Goal: Information Seeking & Learning: Learn about a topic

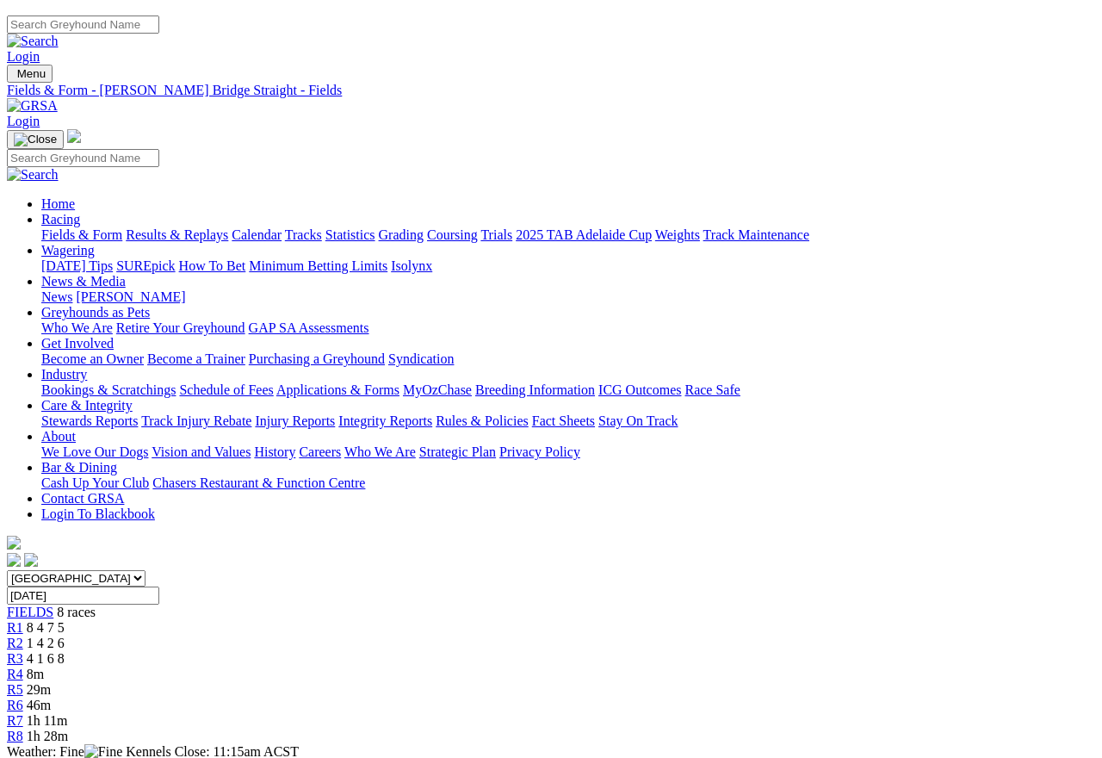
click at [66, 219] on link "Fields & Form" at bounding box center [81, 226] width 81 height 15
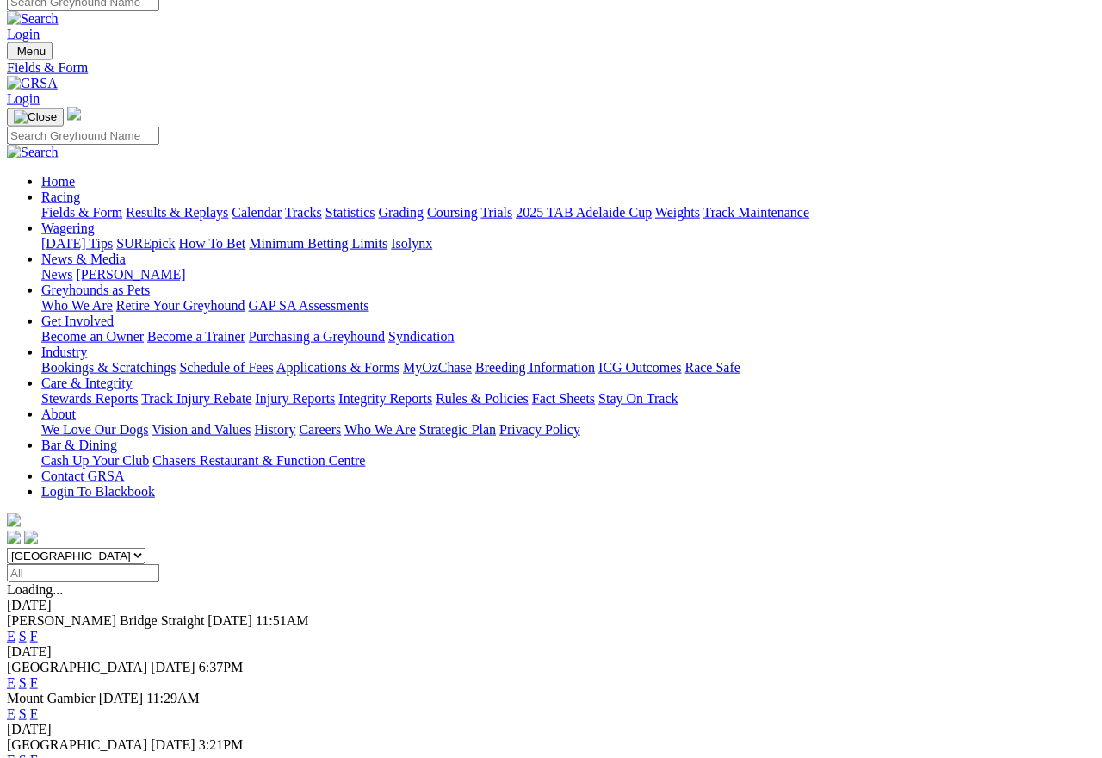
scroll to position [14, 0]
click at [16, 674] on link "E" at bounding box center [11, 682] width 9 height 15
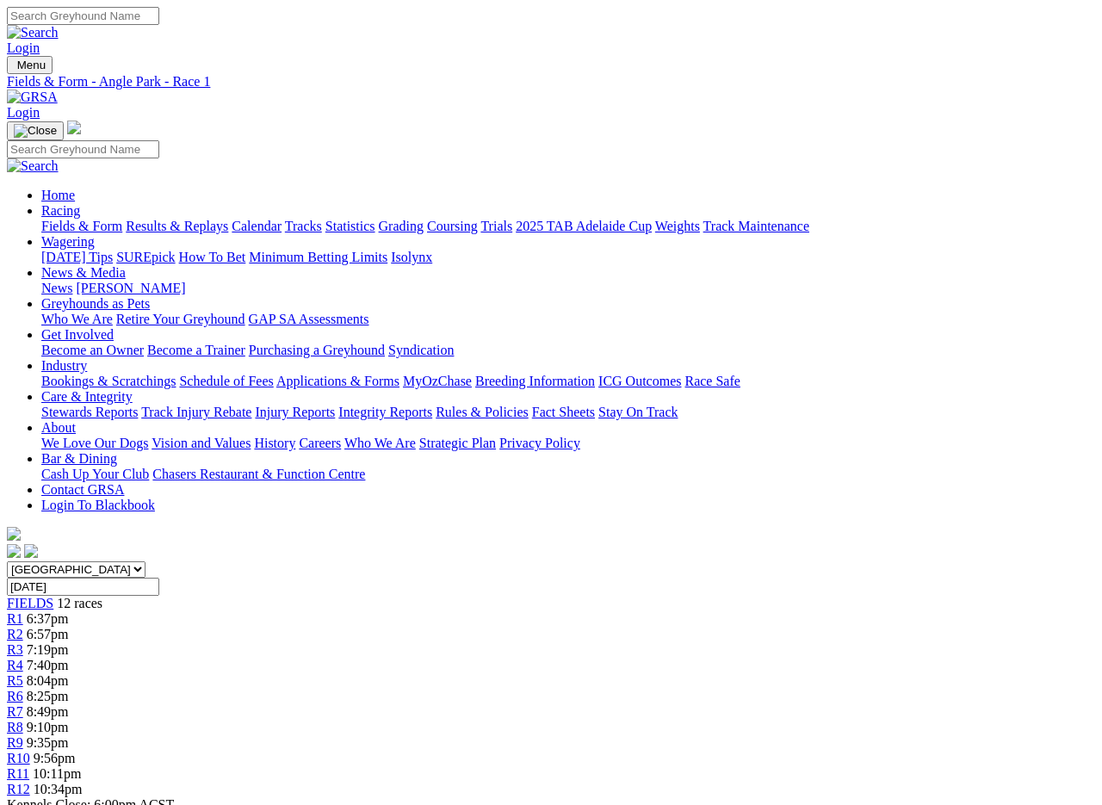
scroll to position [4, 0]
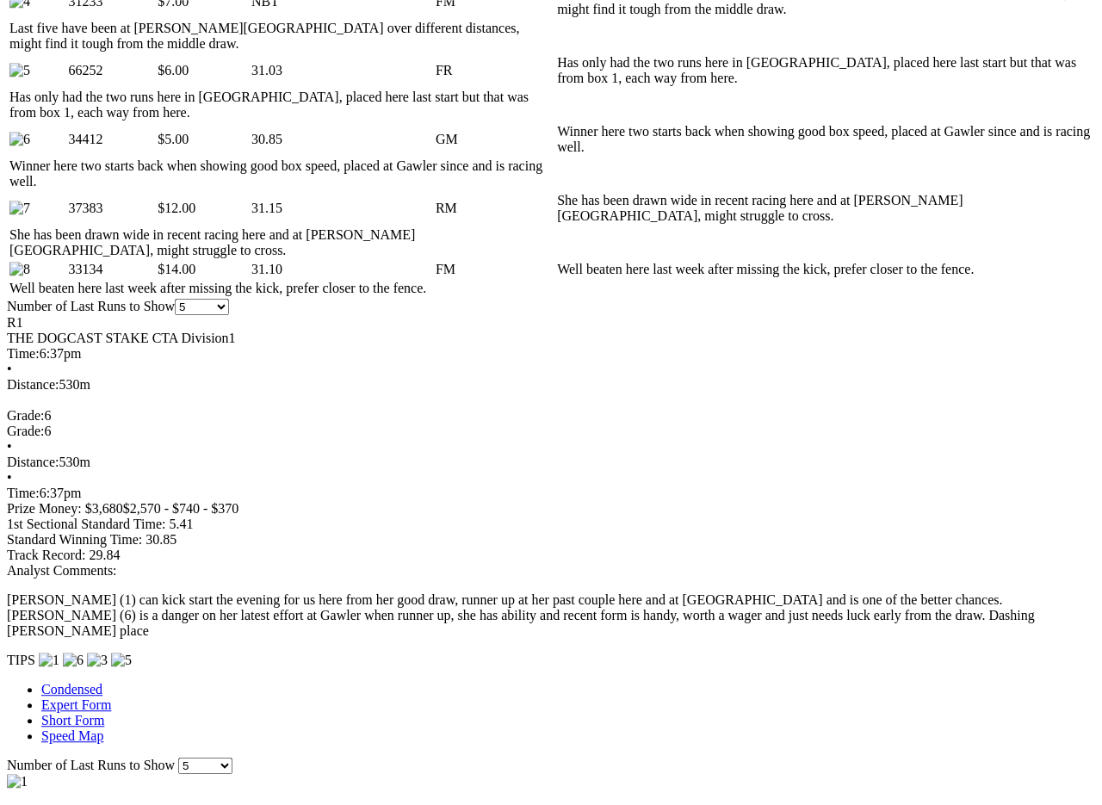
scroll to position [1142, 0]
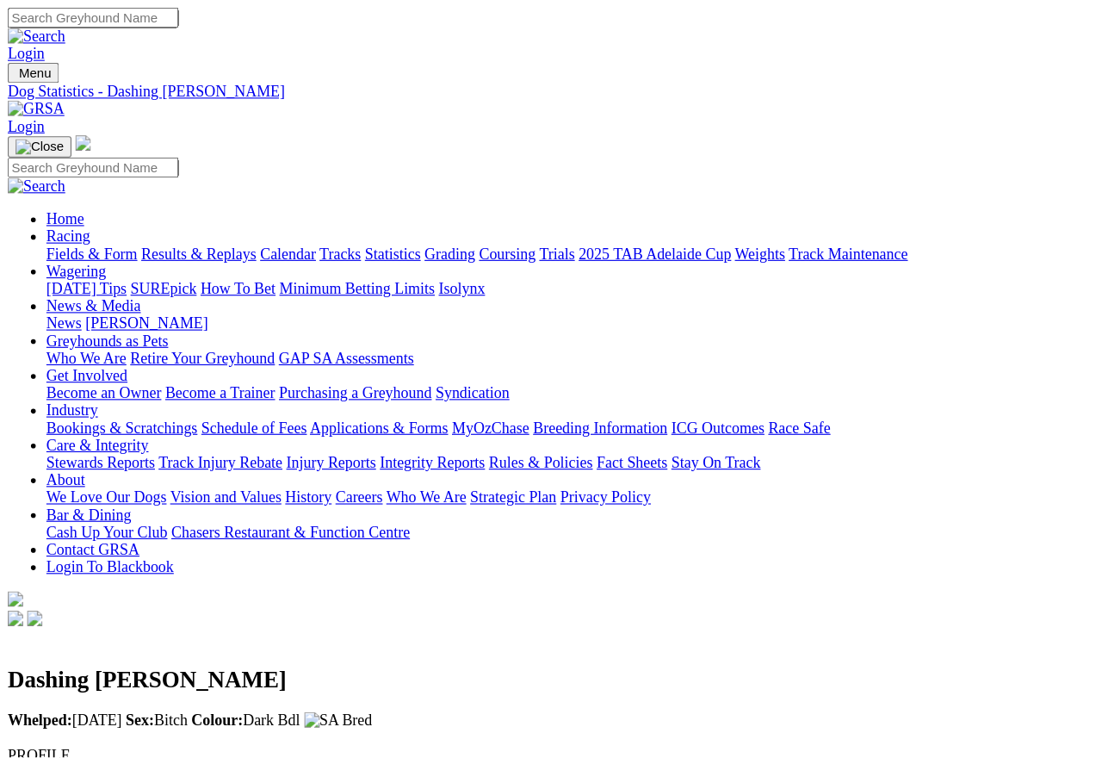
scroll to position [14, 0]
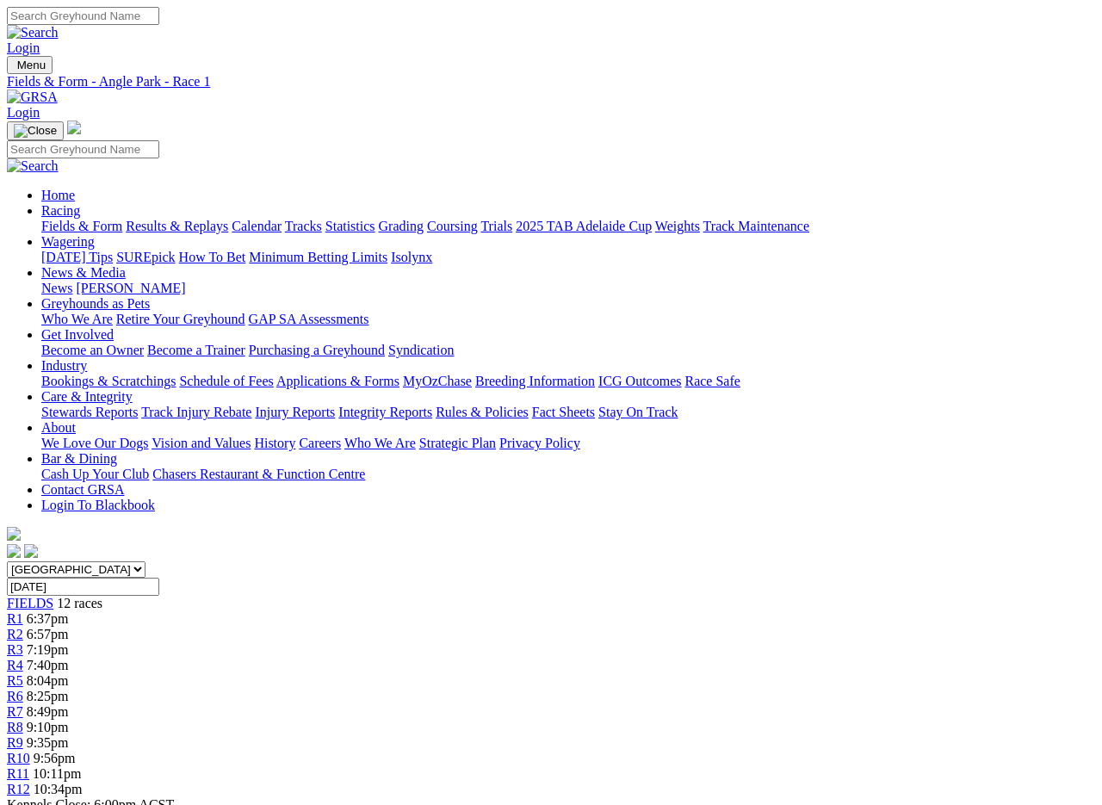
click at [23, 627] on span "R2" at bounding box center [15, 634] width 16 height 15
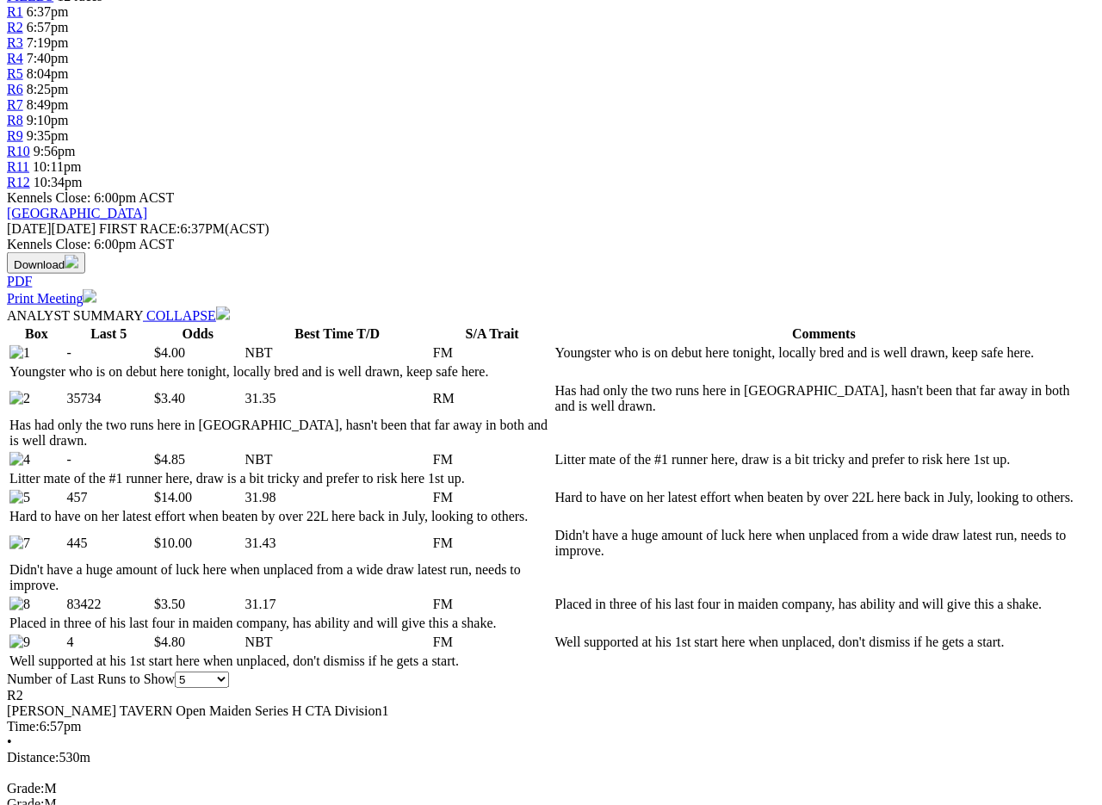
scroll to position [608, 9]
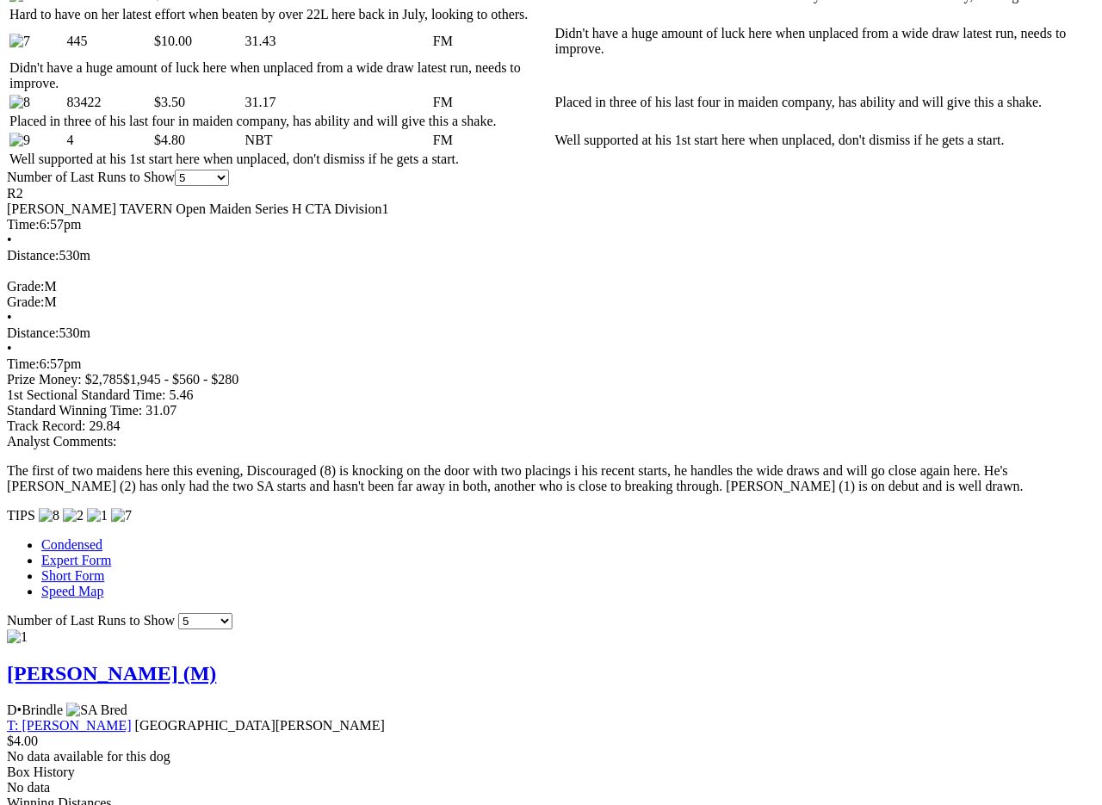
scroll to position [1109, 0]
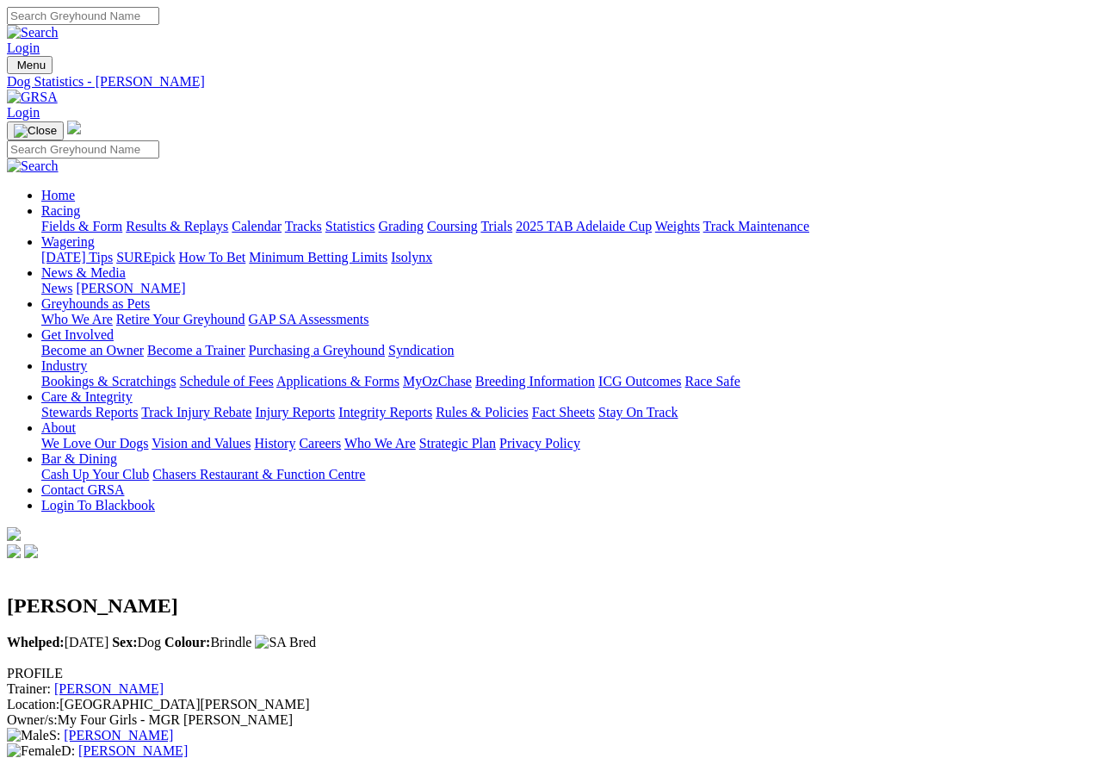
scroll to position [8, 0]
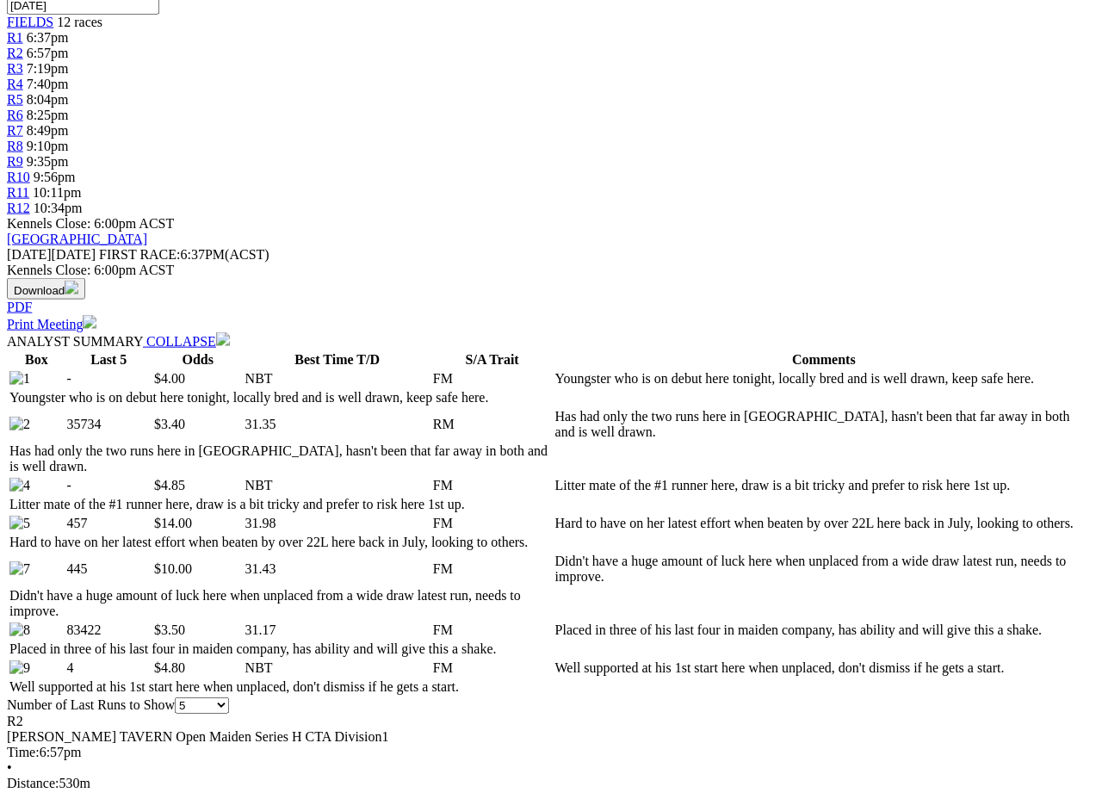
scroll to position [582, 0]
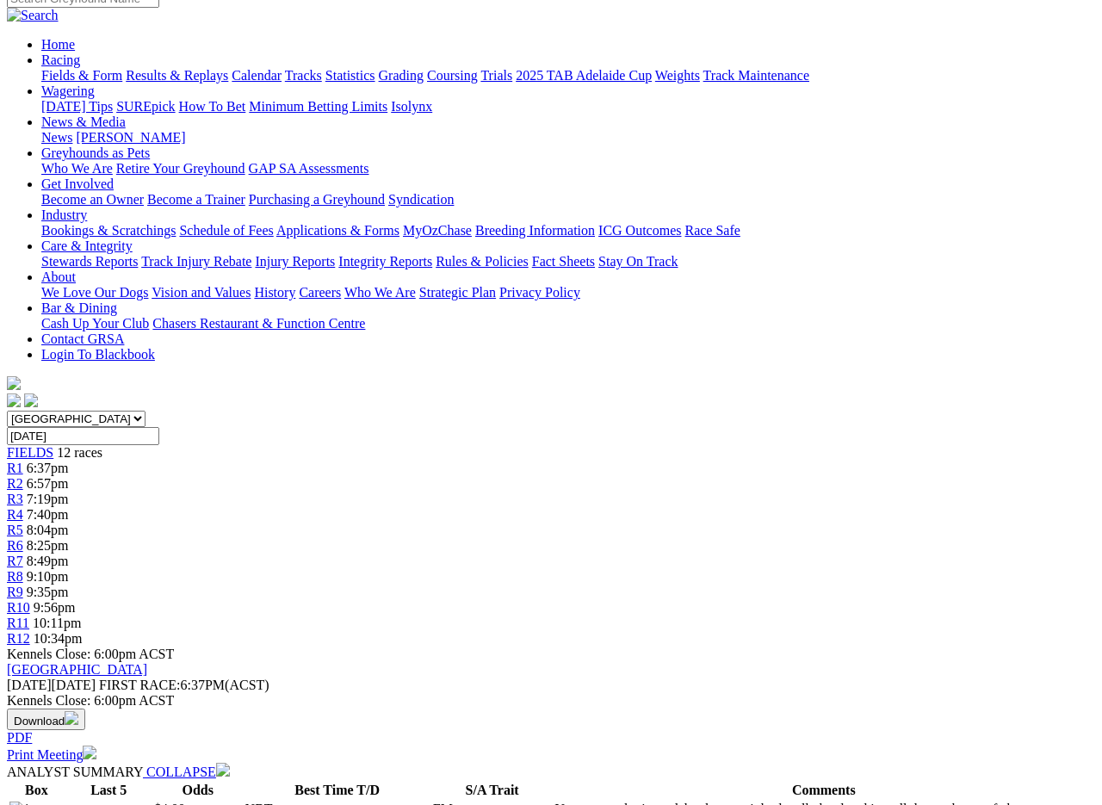
scroll to position [150, 0]
click at [23, 493] on span "R3" at bounding box center [15, 500] width 16 height 15
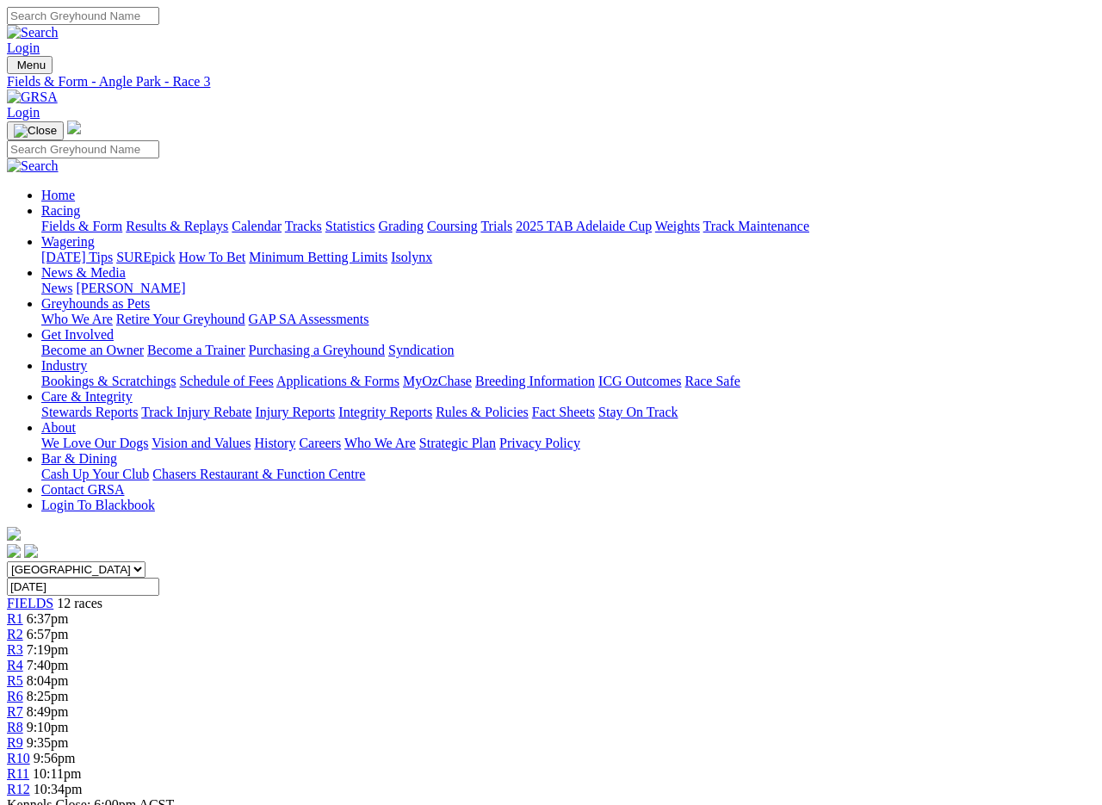
click at [23, 627] on link "R2" at bounding box center [15, 634] width 16 height 15
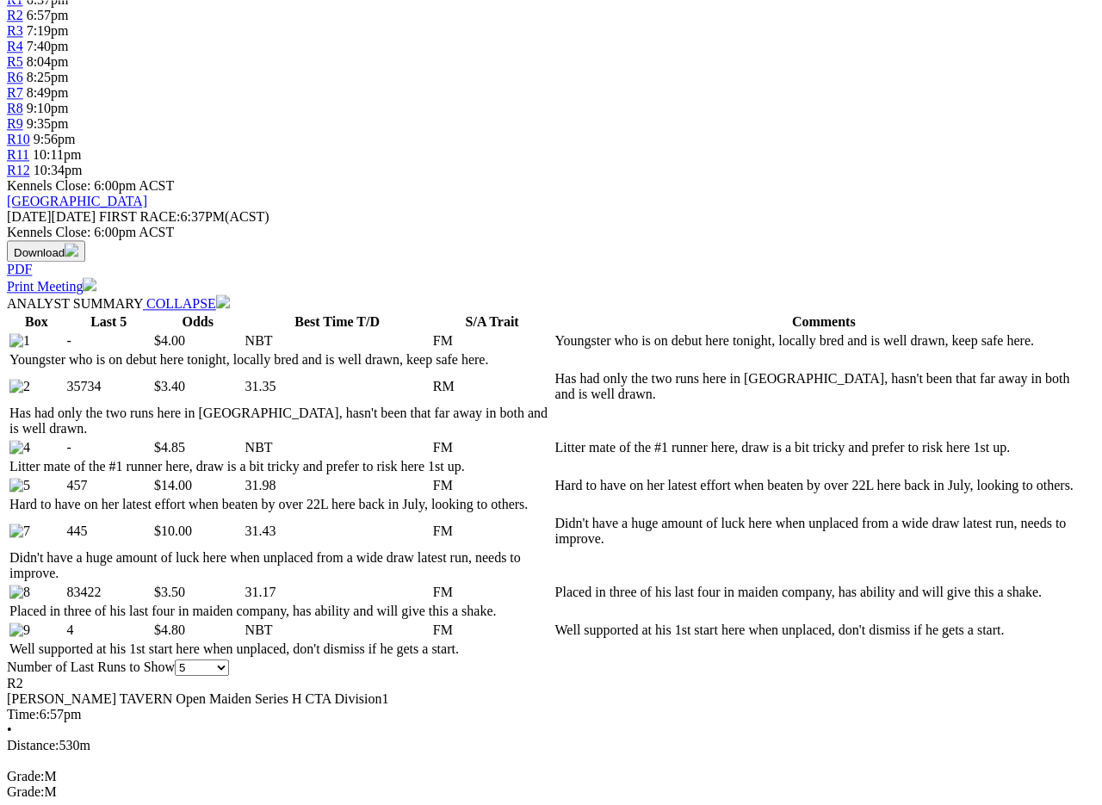
scroll to position [619, 0]
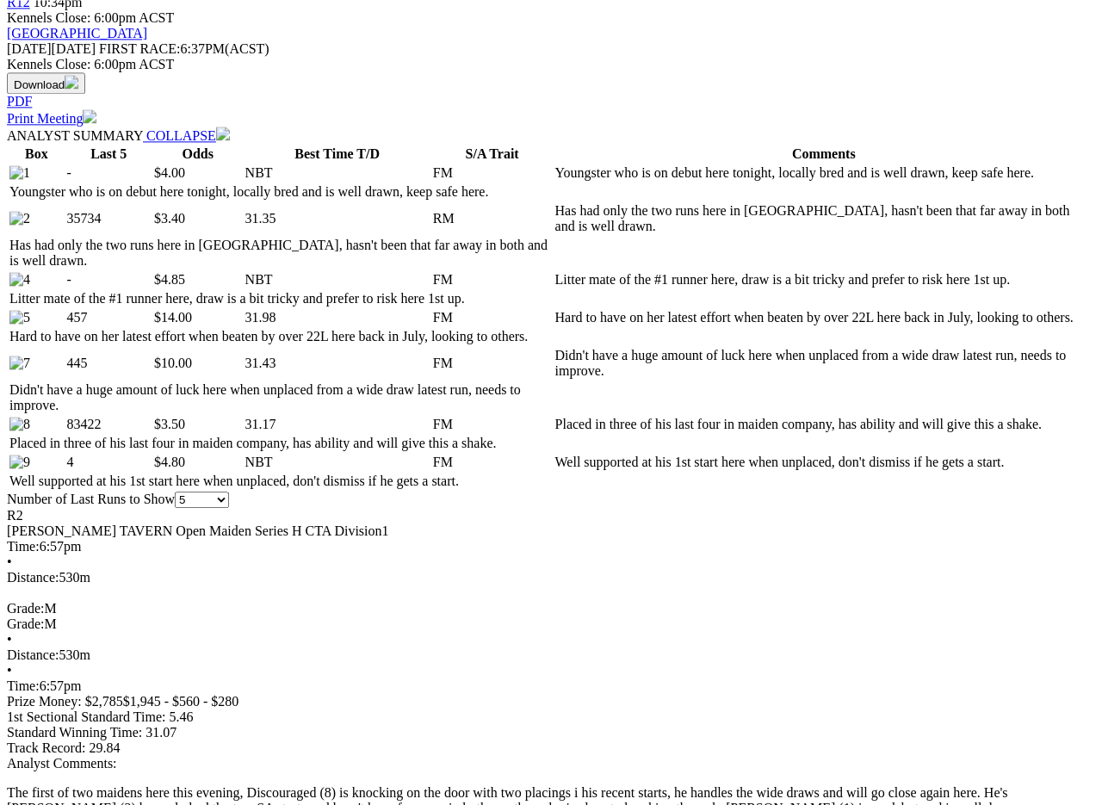
scroll to position [787, 0]
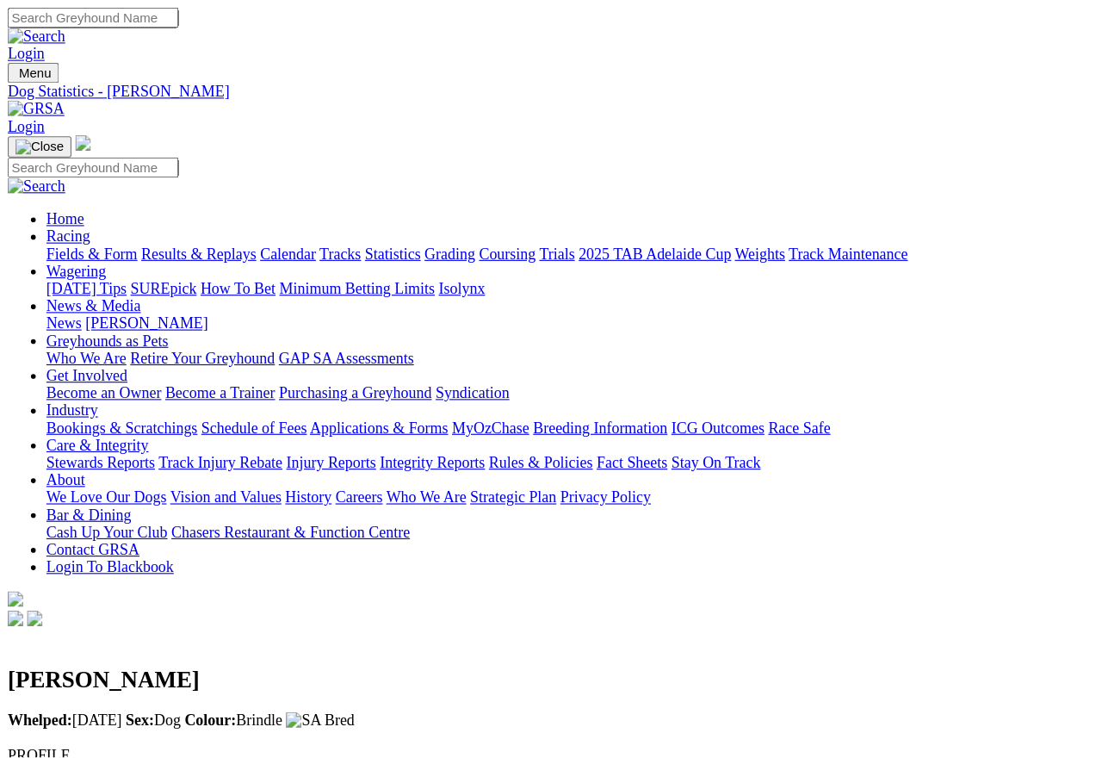
scroll to position [8, 0]
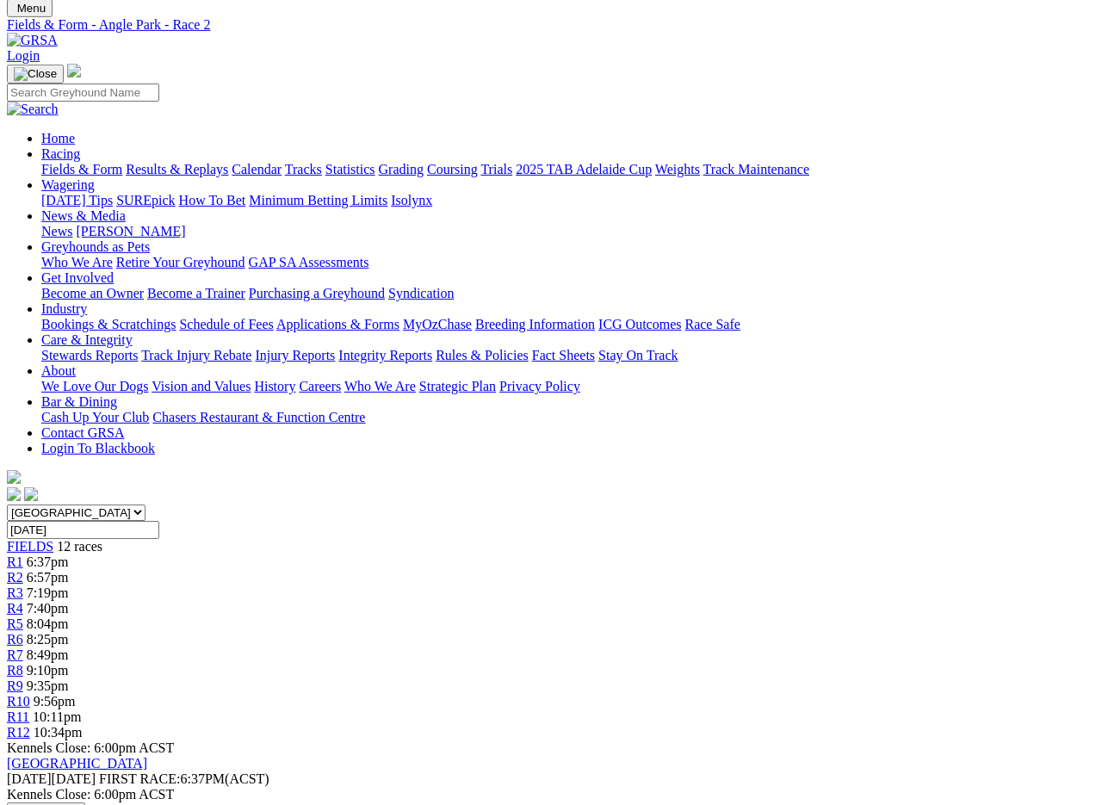
scroll to position [57, 0]
click at [23, 601] on span "R4" at bounding box center [15, 608] width 16 height 15
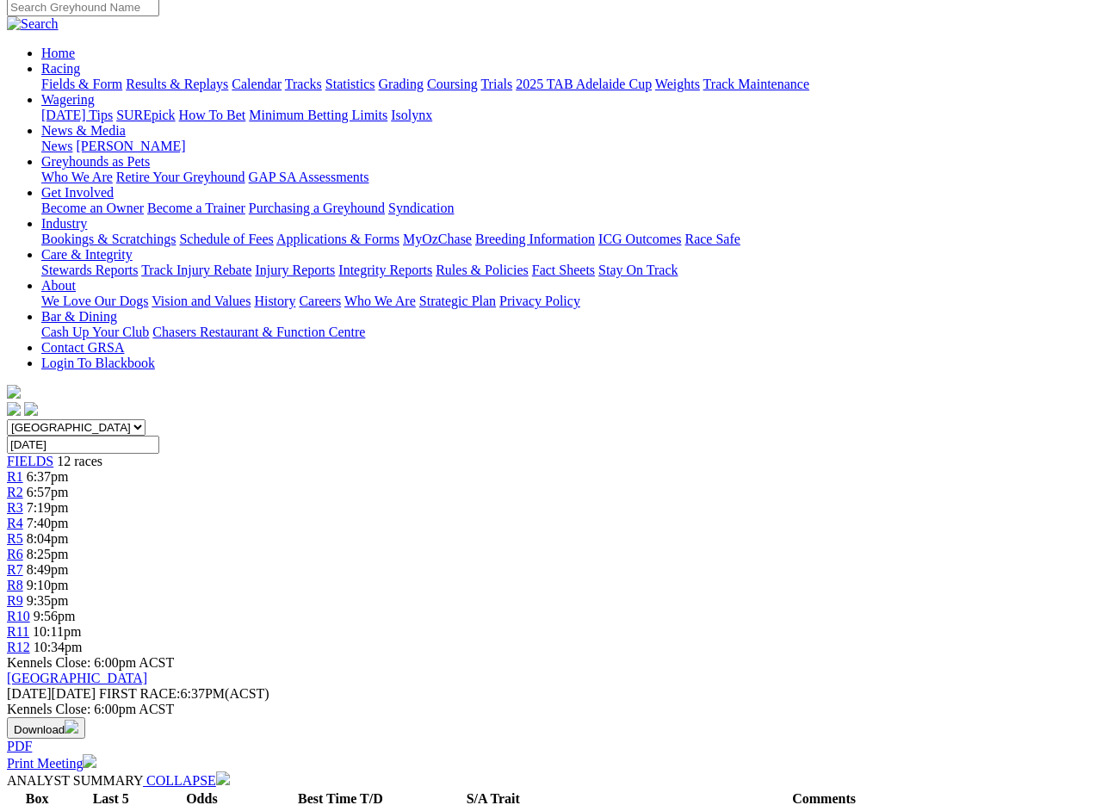
scroll to position [140, 0]
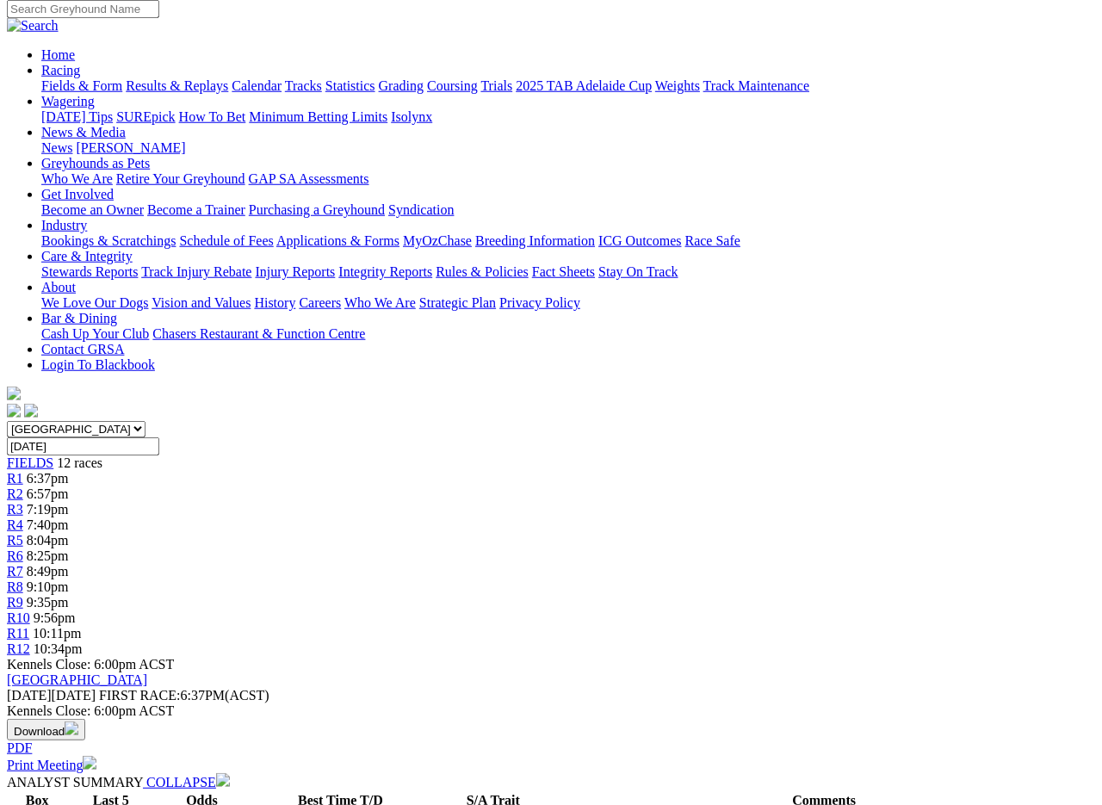
click at [23, 533] on link "R5" at bounding box center [15, 540] width 16 height 15
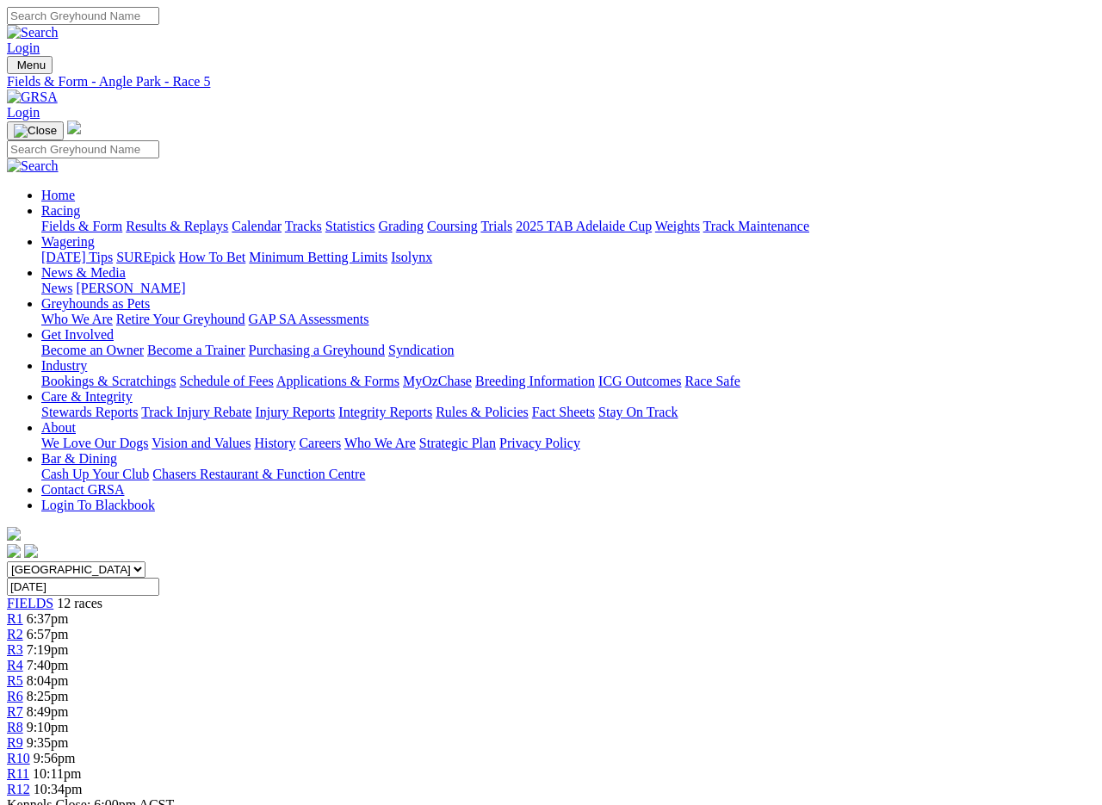
click at [23, 689] on span "R6" at bounding box center [15, 696] width 16 height 15
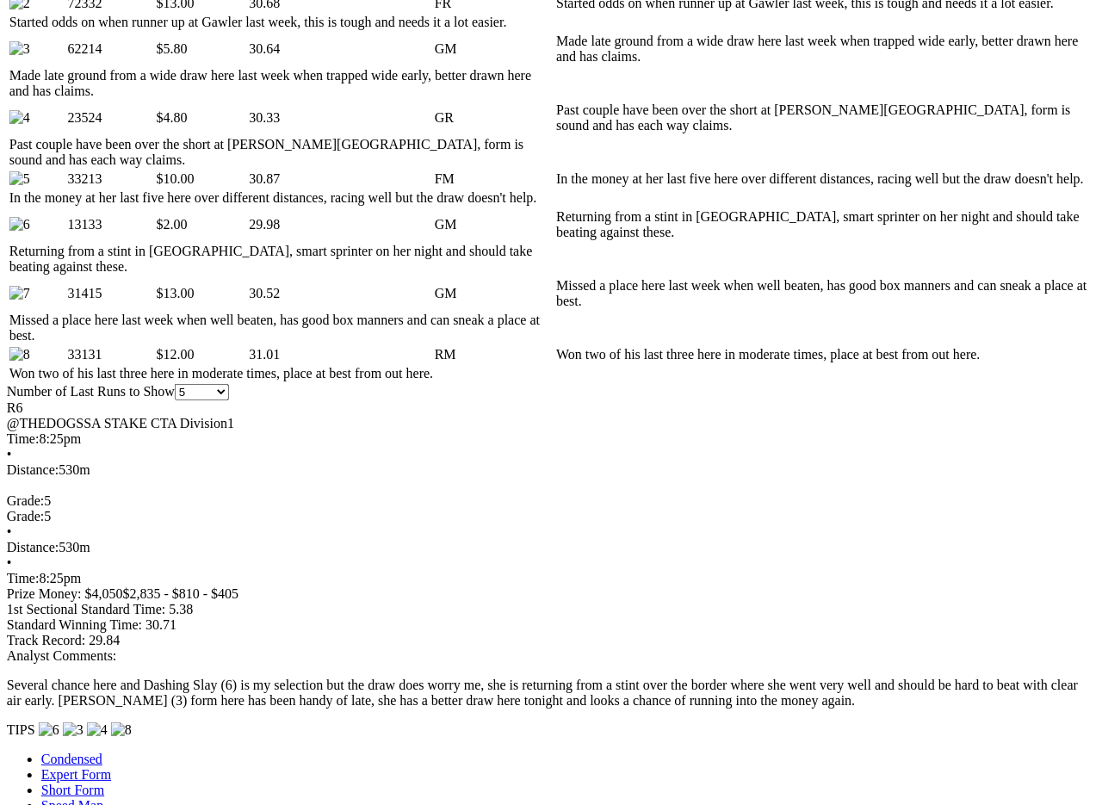
scroll to position [1027, 20]
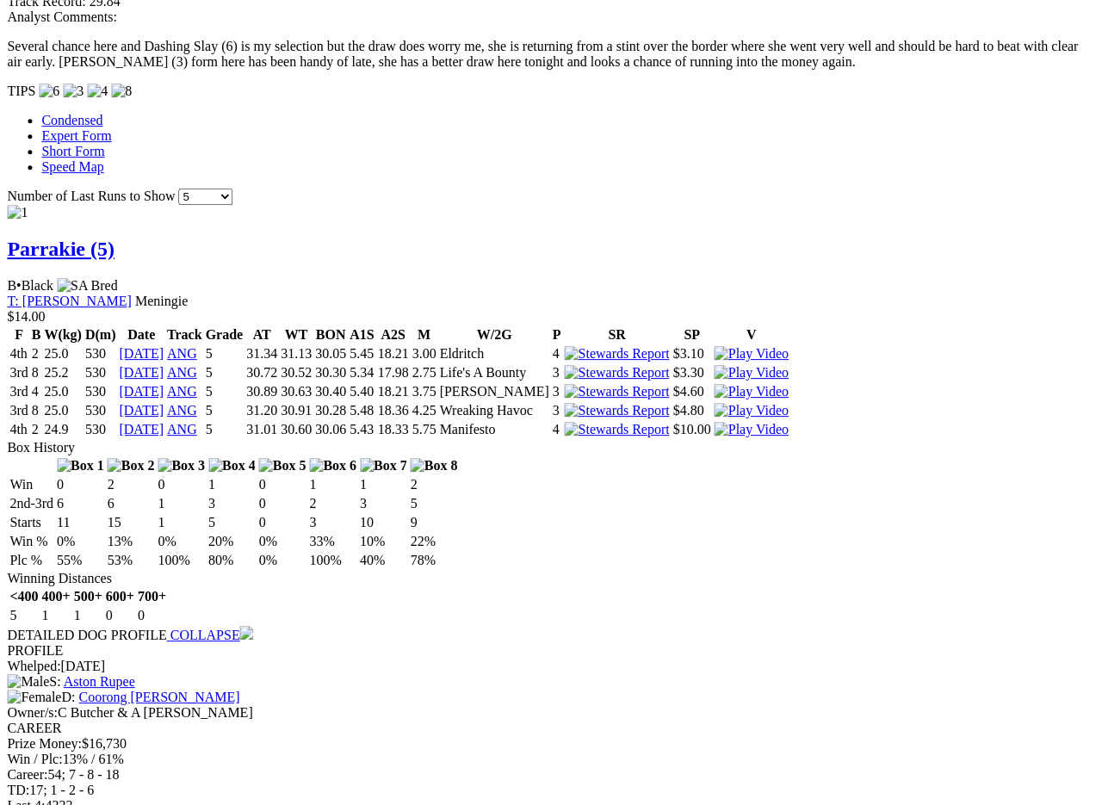
scroll to position [1665, 37]
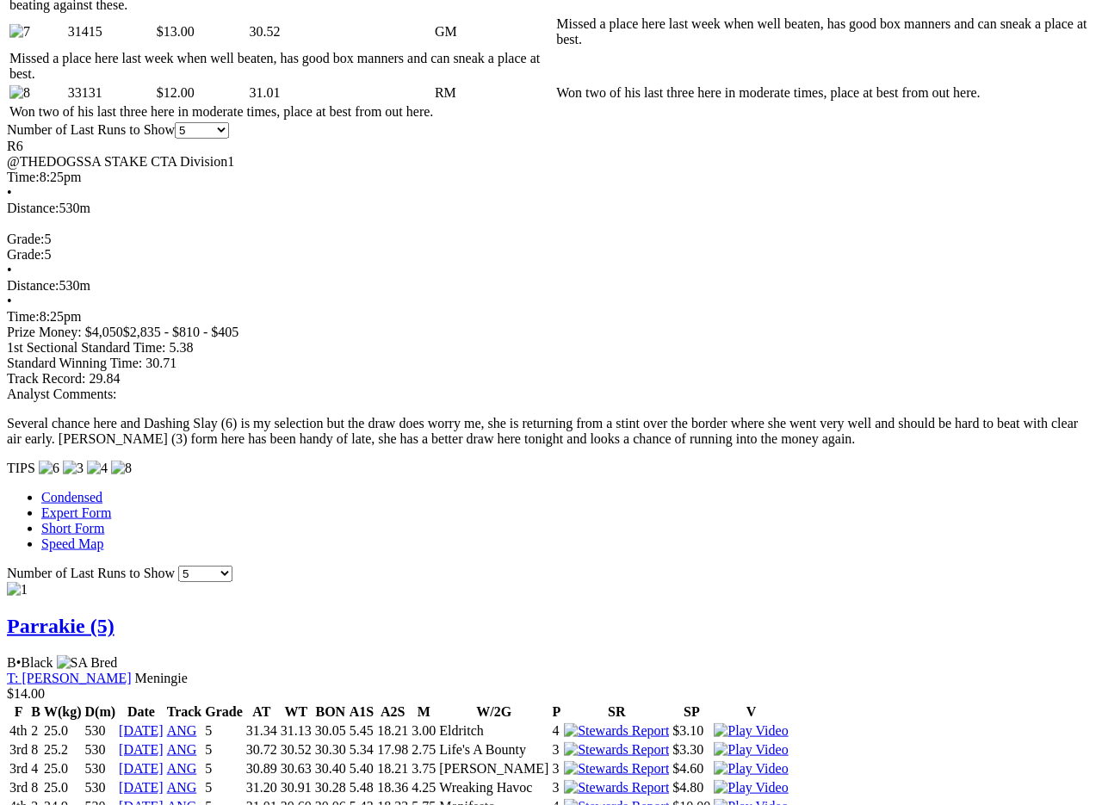
scroll to position [1289, 0]
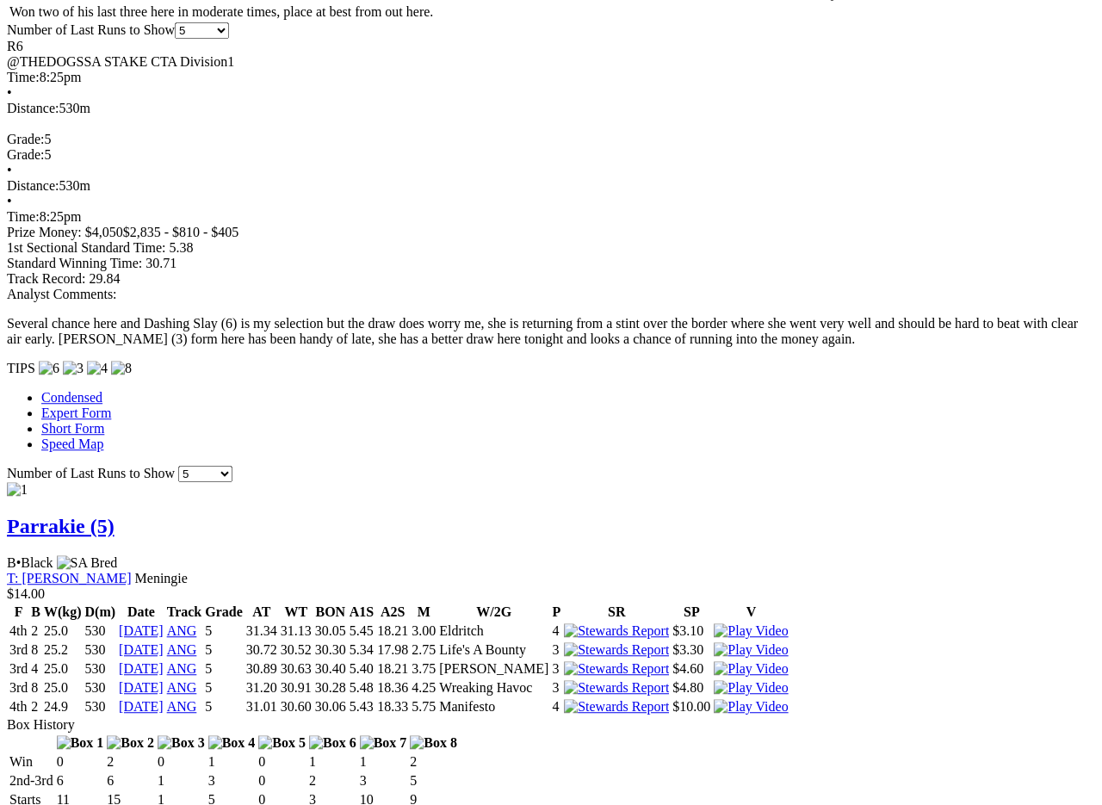
scroll to position [1407, 0]
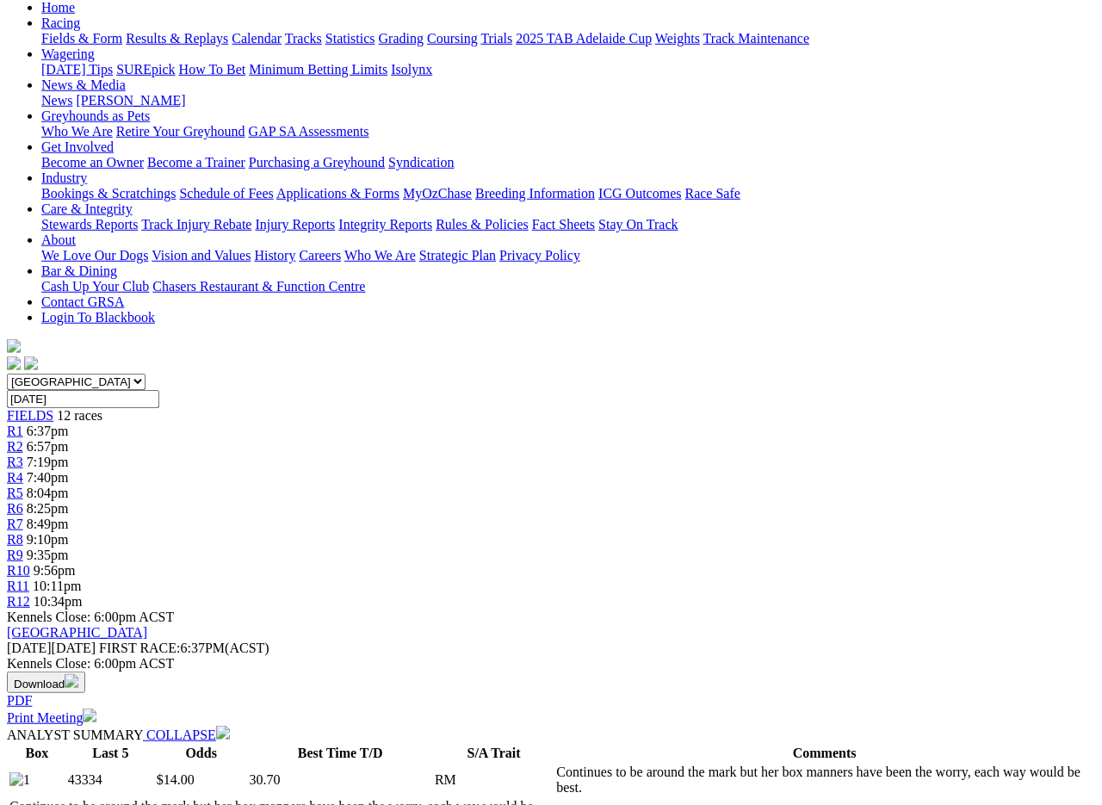
scroll to position [189, 0]
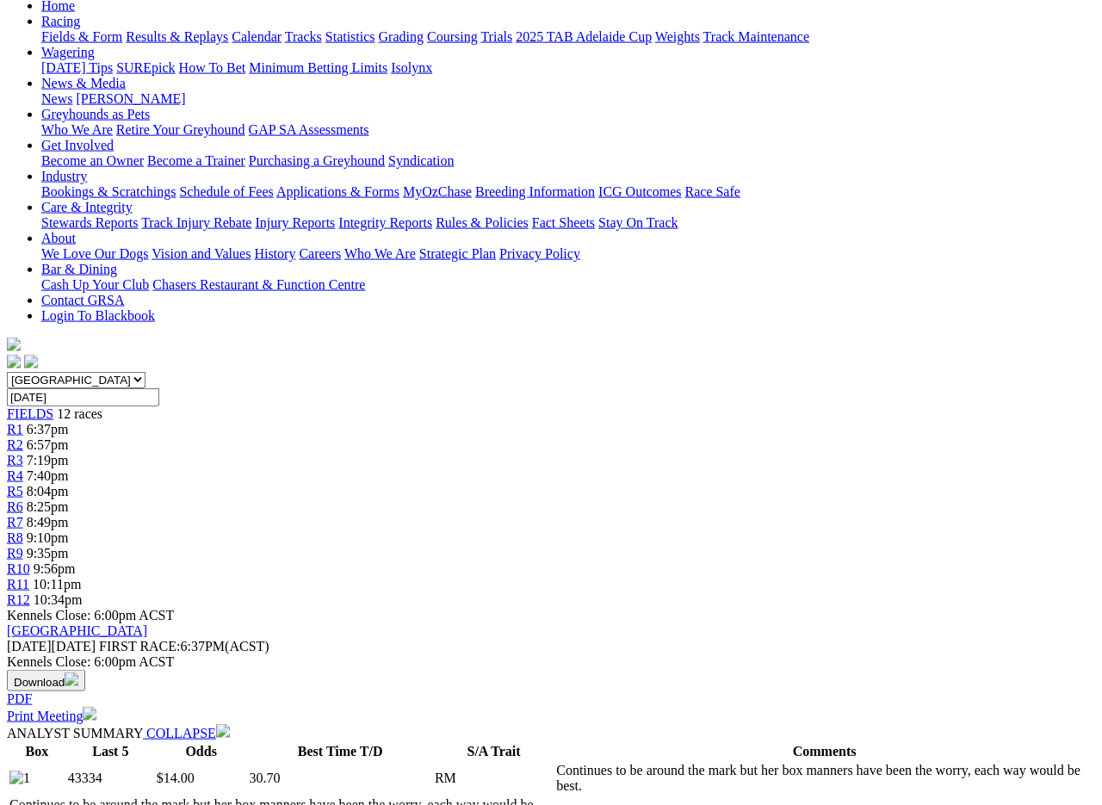
click at [23, 515] on span "R7" at bounding box center [15, 522] width 16 height 15
click at [23, 515] on link "R7" at bounding box center [15, 522] width 16 height 15
click at [23, 515] on span "R7" at bounding box center [15, 522] width 16 height 15
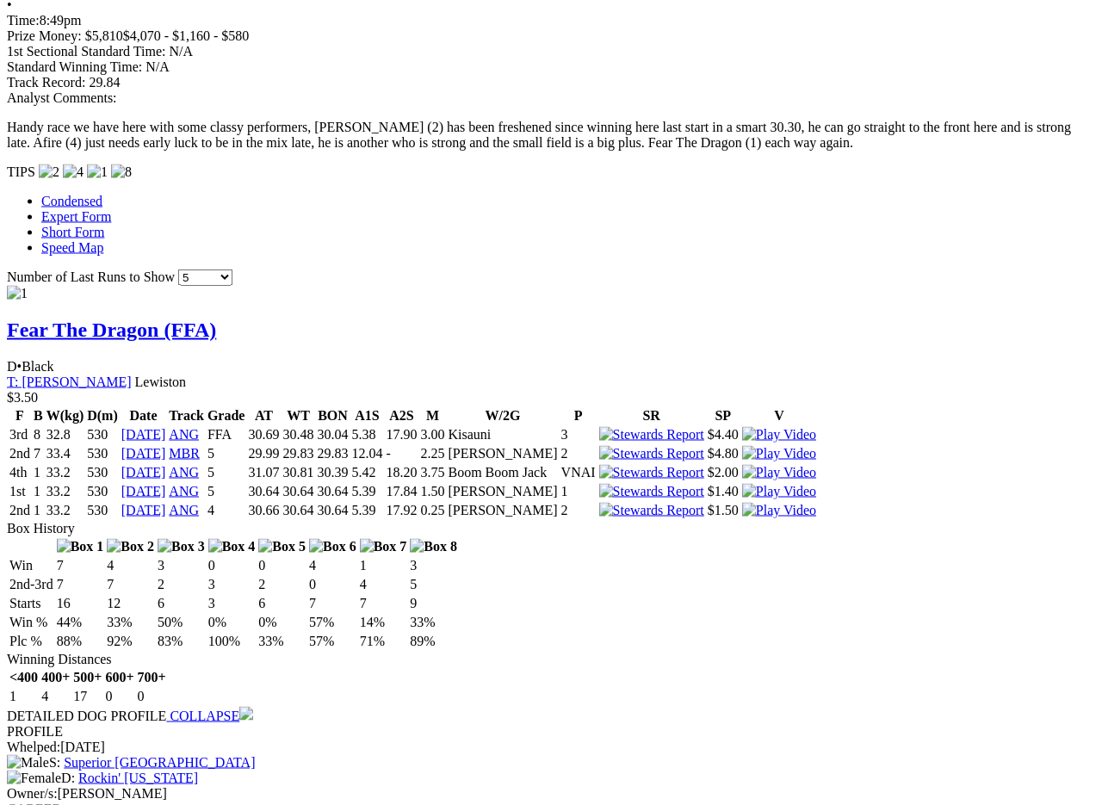
scroll to position [1396, 0]
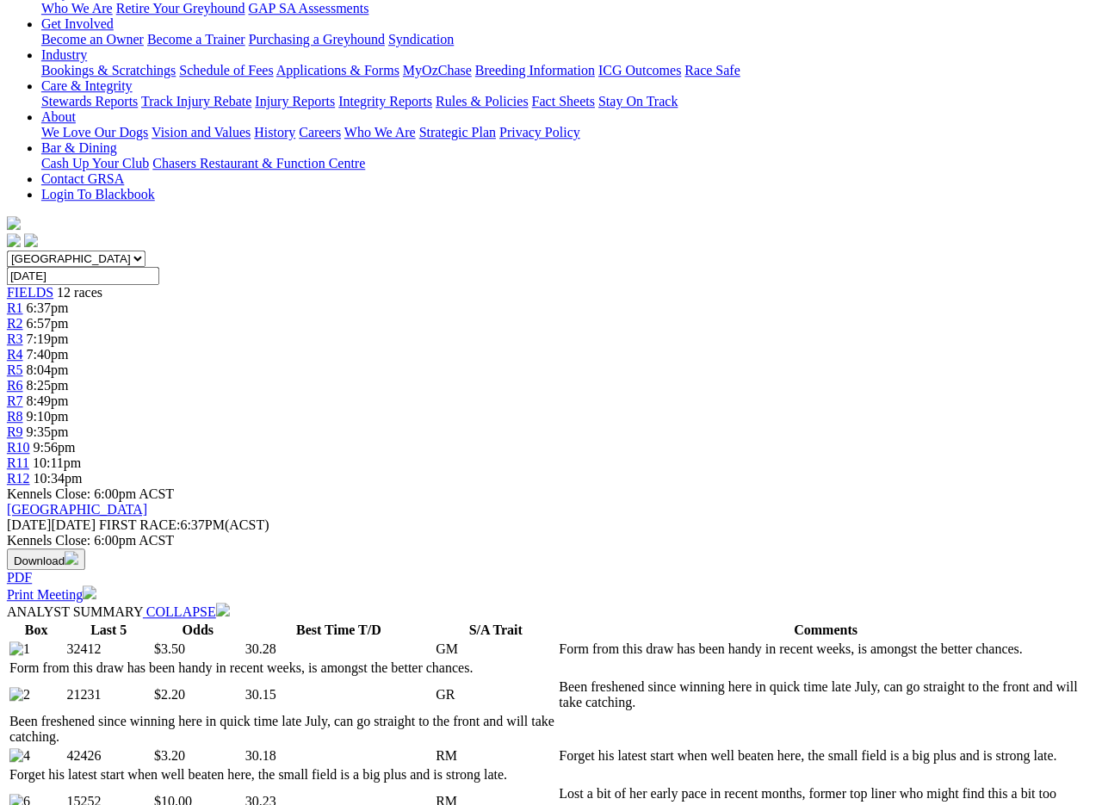
scroll to position [0, 5]
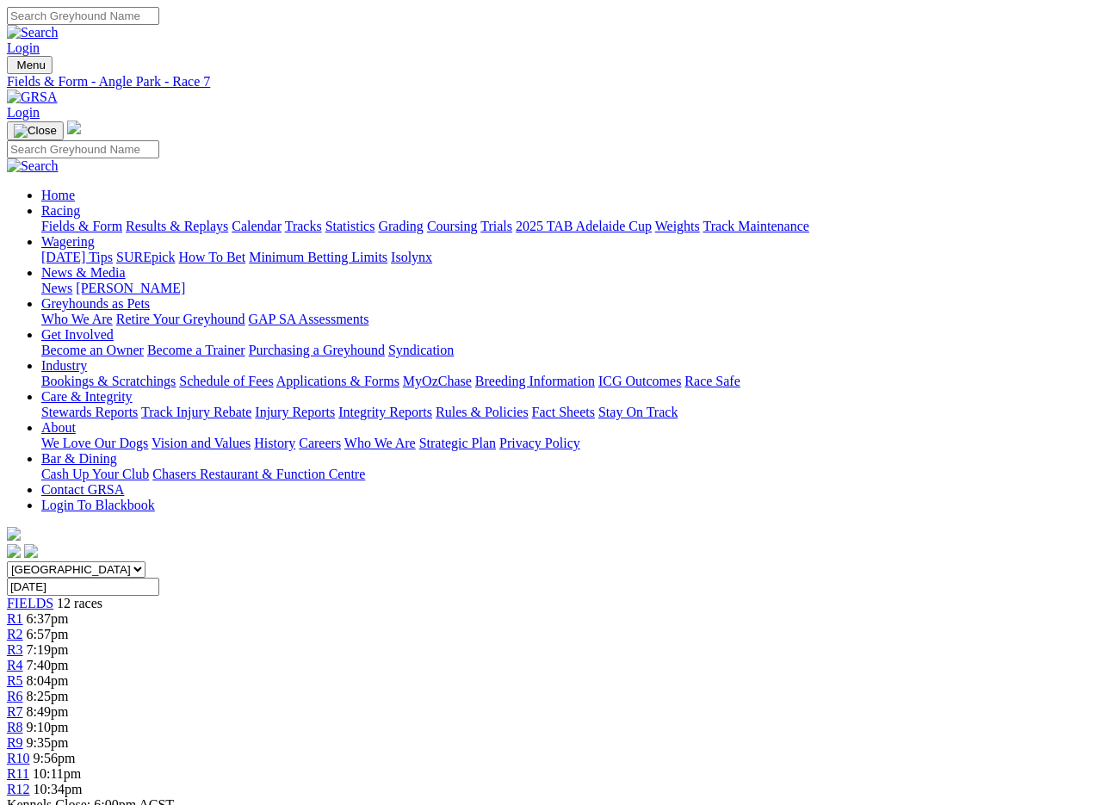
click at [23, 720] on span "R8" at bounding box center [15, 727] width 16 height 15
click at [23, 735] on span "R9" at bounding box center [15, 742] width 16 height 15
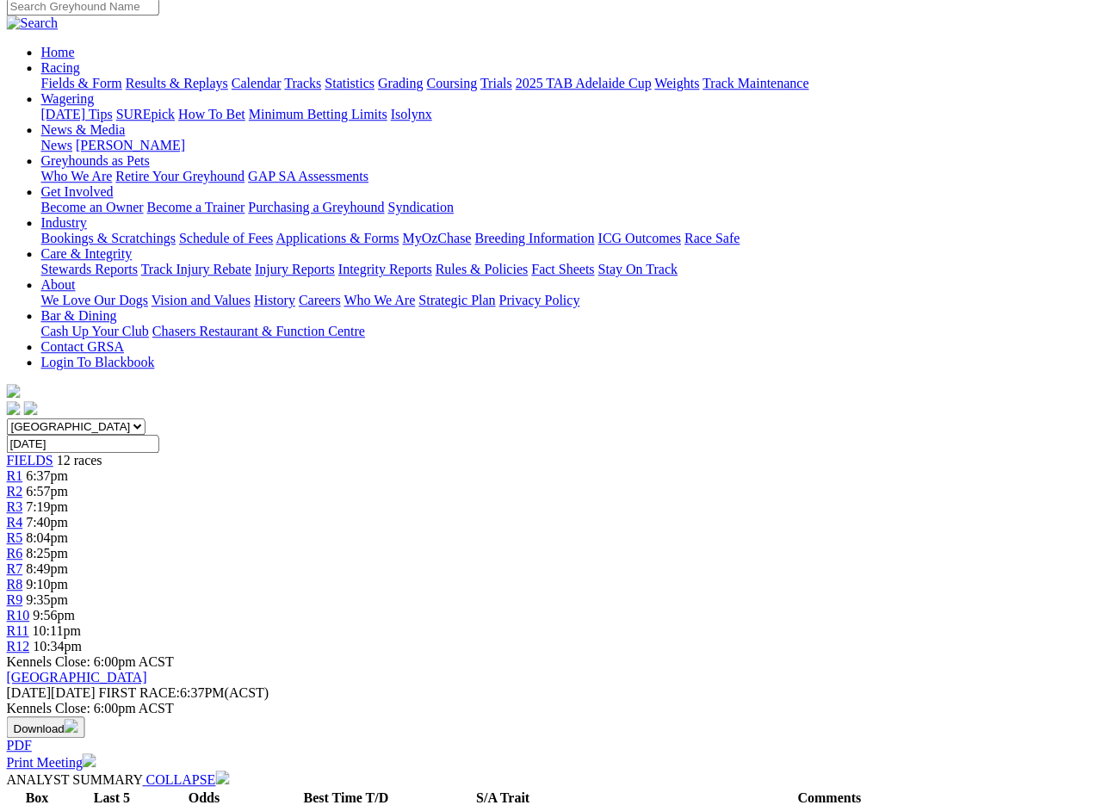
scroll to position [143, 13]
click at [30, 608] on link "R10" at bounding box center [18, 615] width 23 height 15
click at [30, 608] on span "R10" at bounding box center [18, 615] width 23 height 15
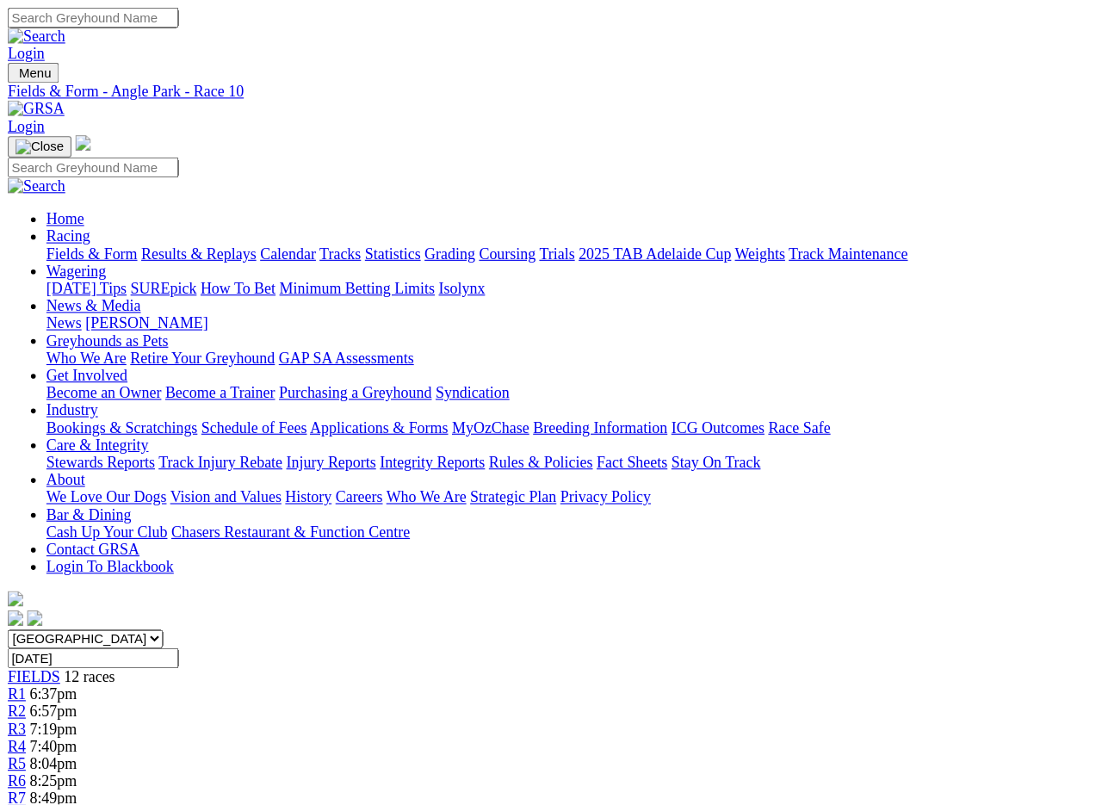
scroll to position [3, 0]
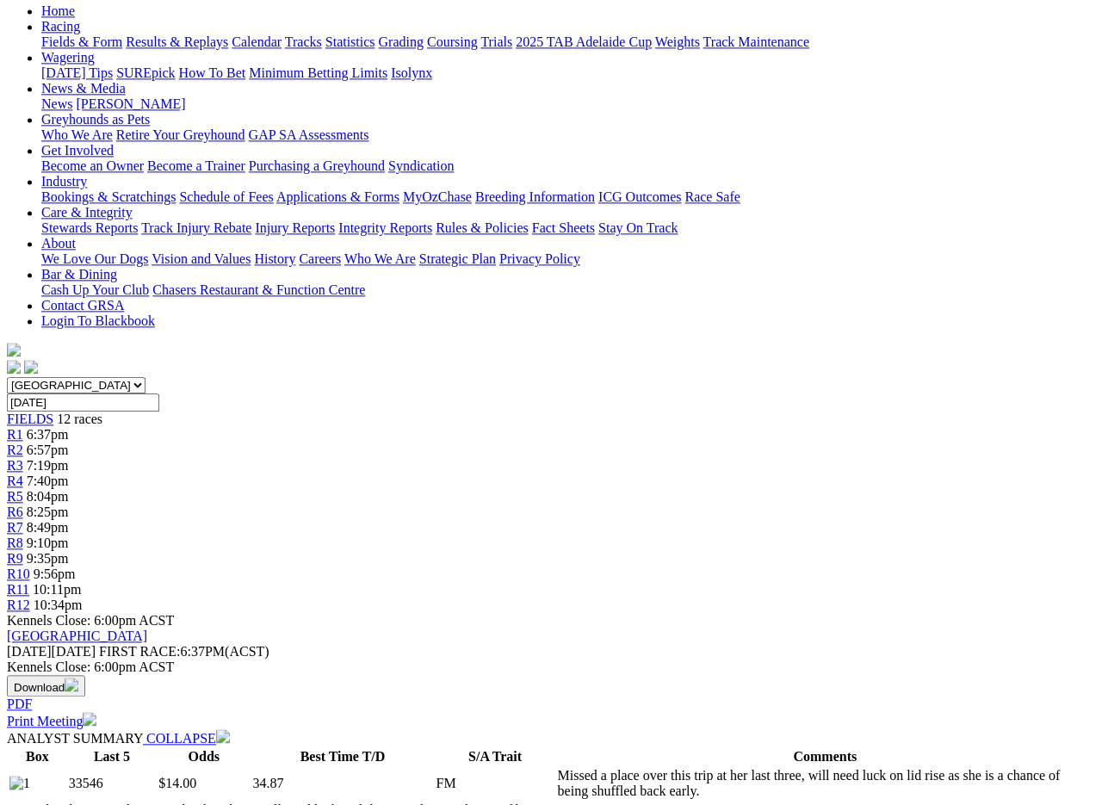
scroll to position [184, 0]
click at [29, 582] on span "R11" at bounding box center [18, 589] width 22 height 15
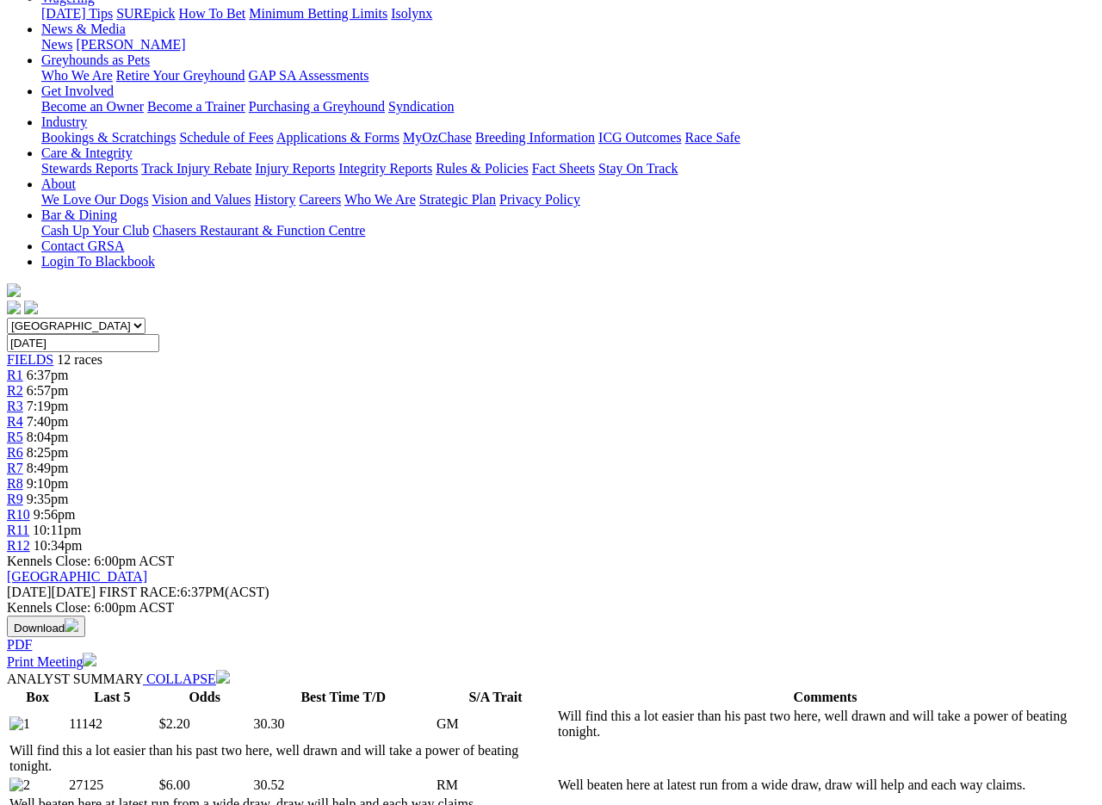
scroll to position [301, 0]
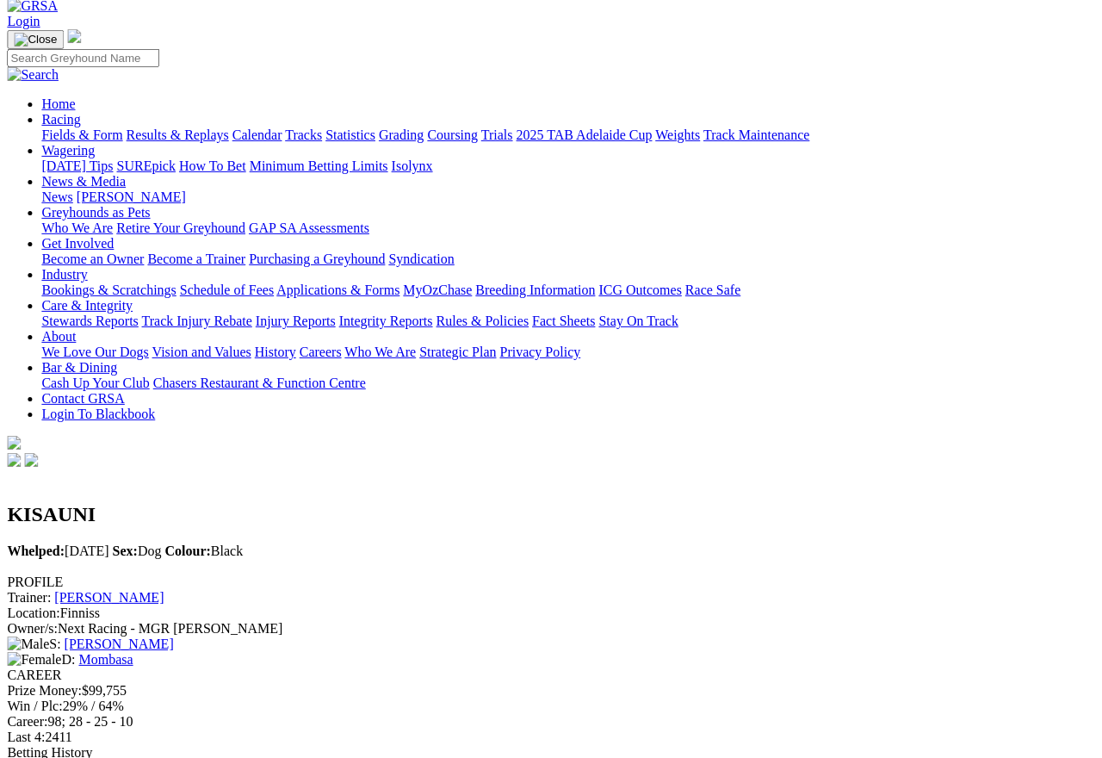
scroll to position [90, 3]
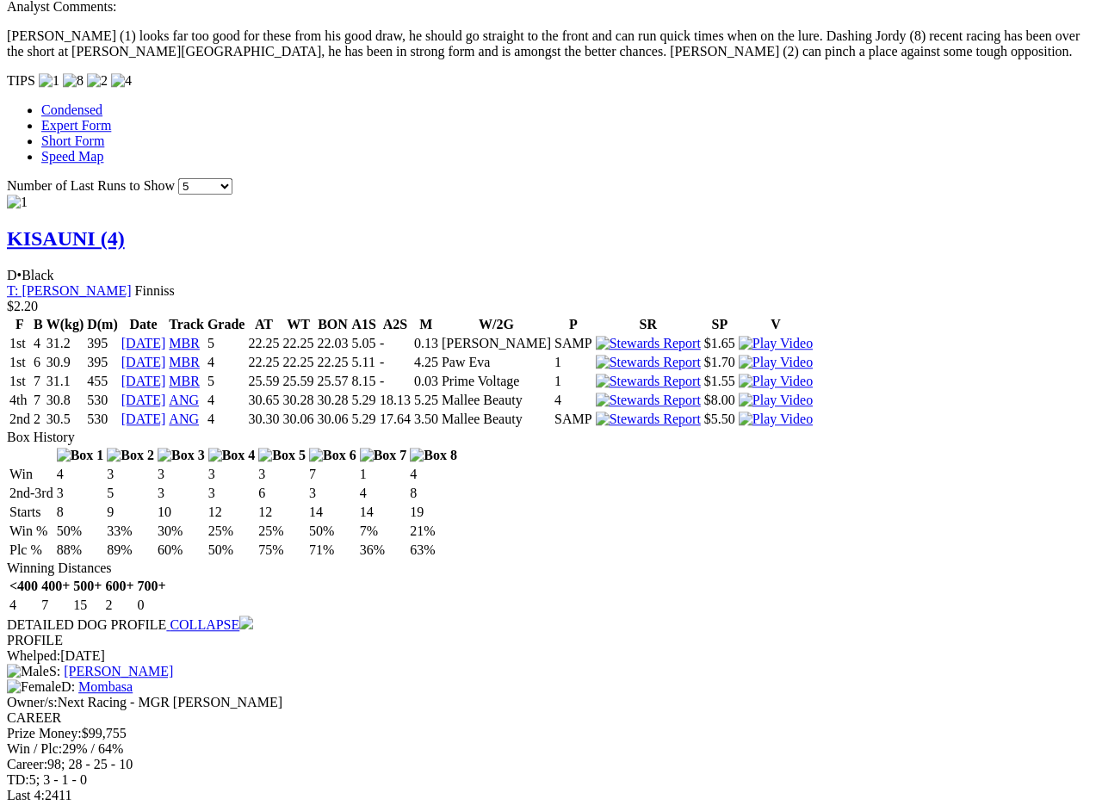
scroll to position [1435, 0]
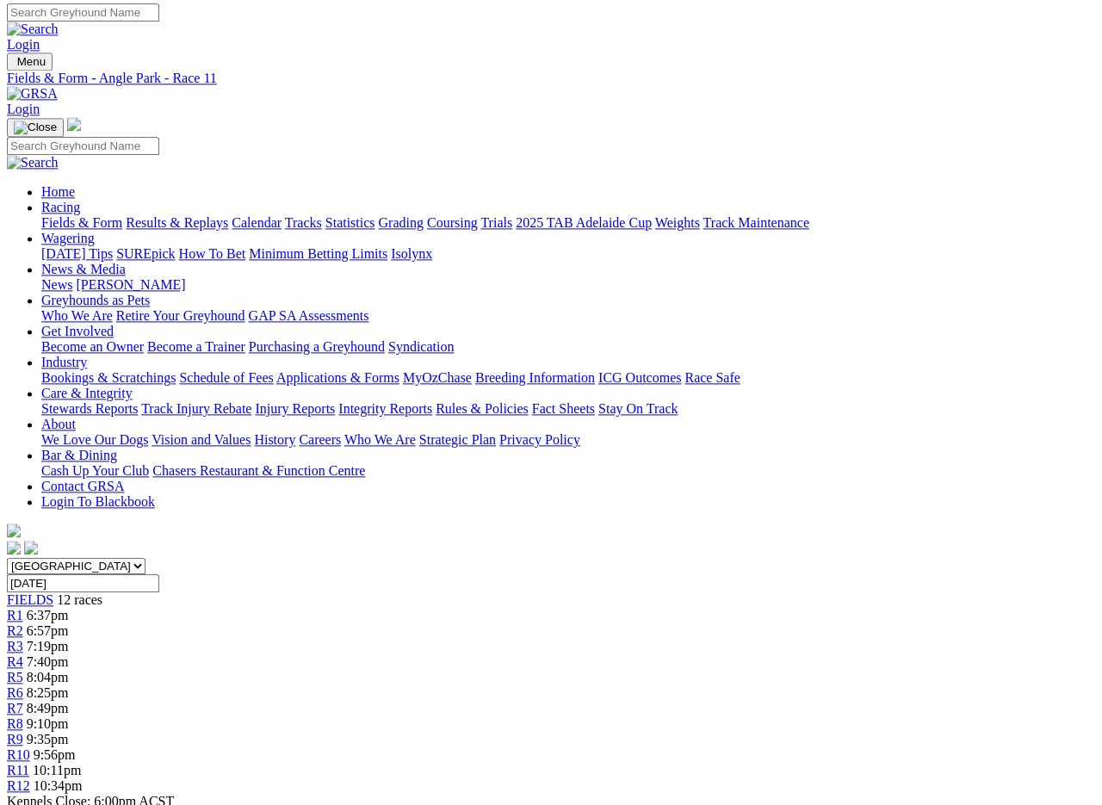
scroll to position [3, 0]
click at [30, 717] on span "R12" at bounding box center [18, 786] width 23 height 15
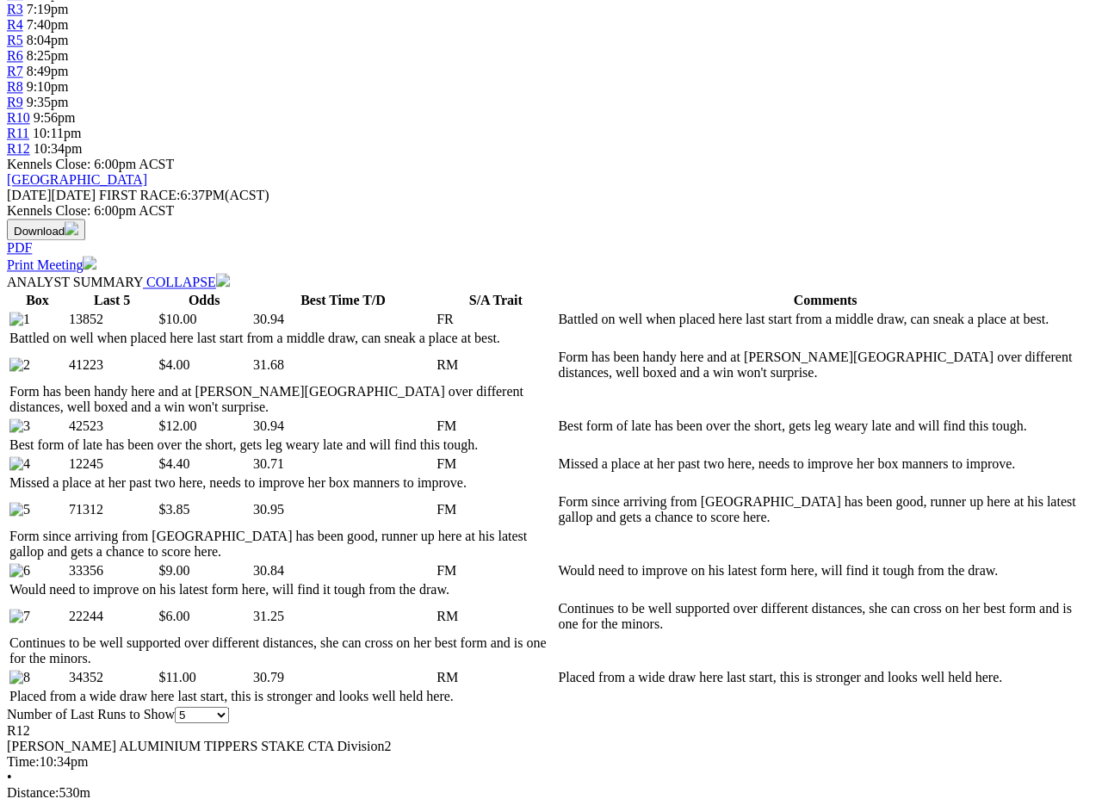
scroll to position [668, 0]
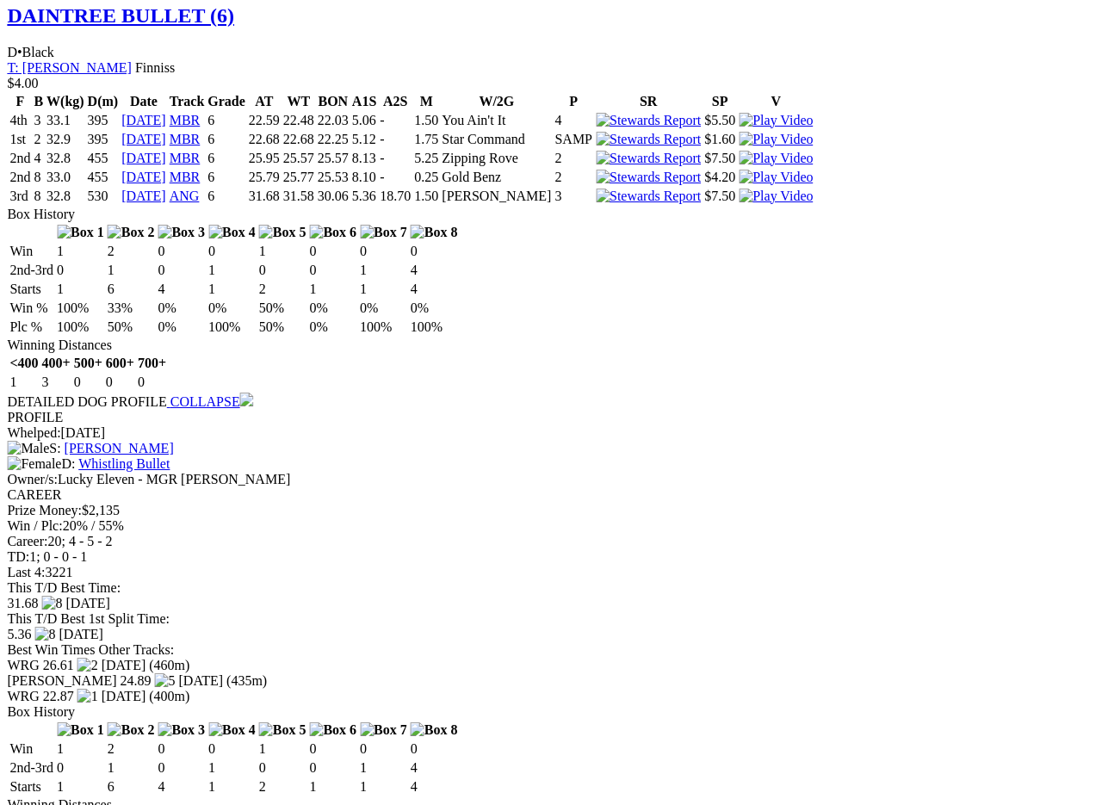
scroll to position [2717, 0]
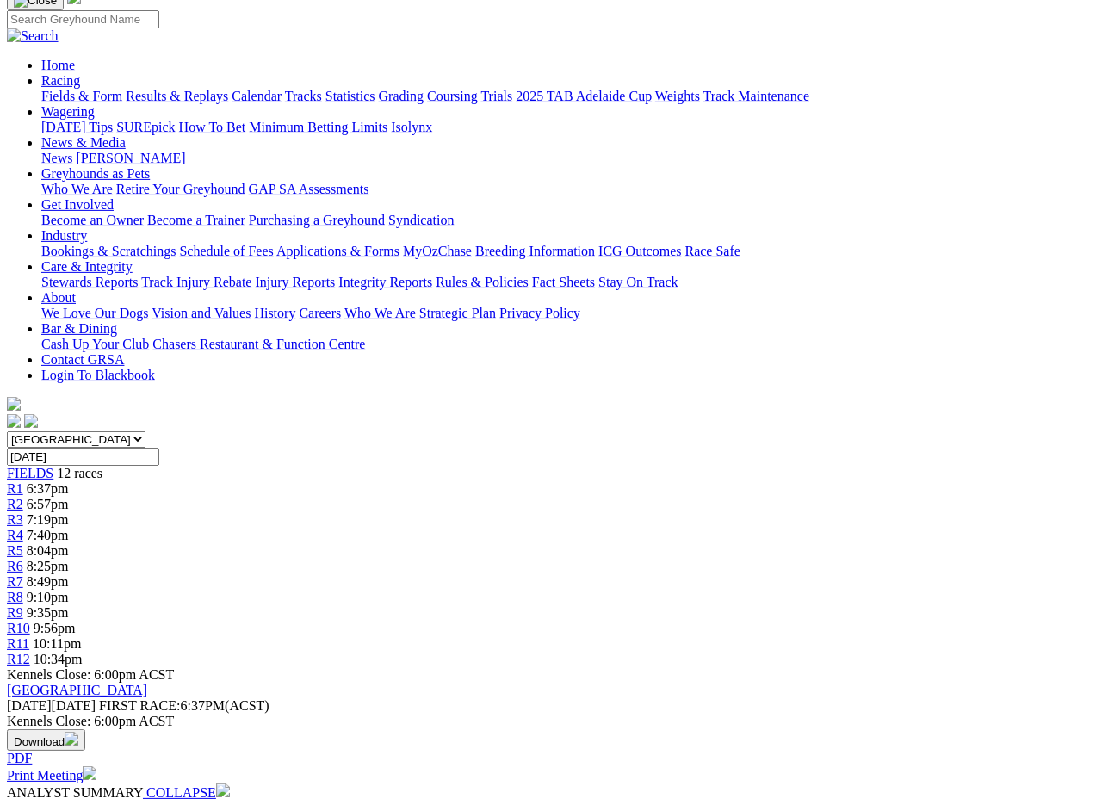
scroll to position [0, 0]
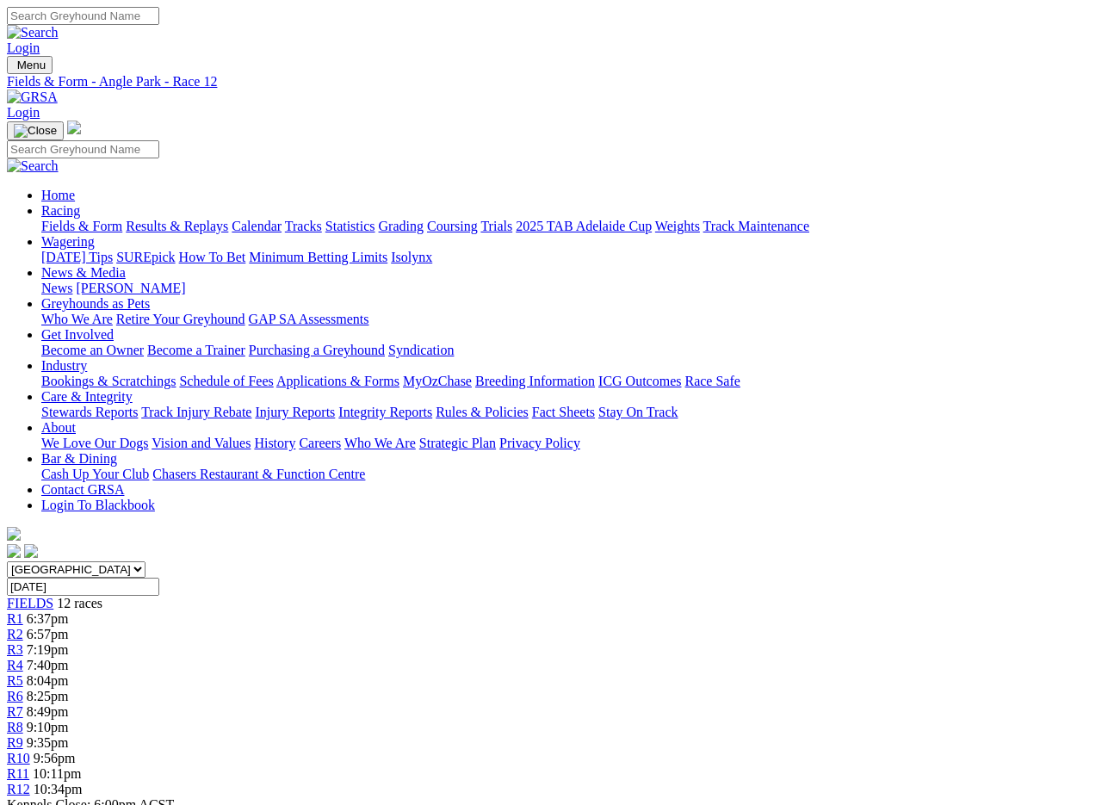
click at [217, 219] on link "Results & Replays" at bounding box center [177, 226] width 102 height 15
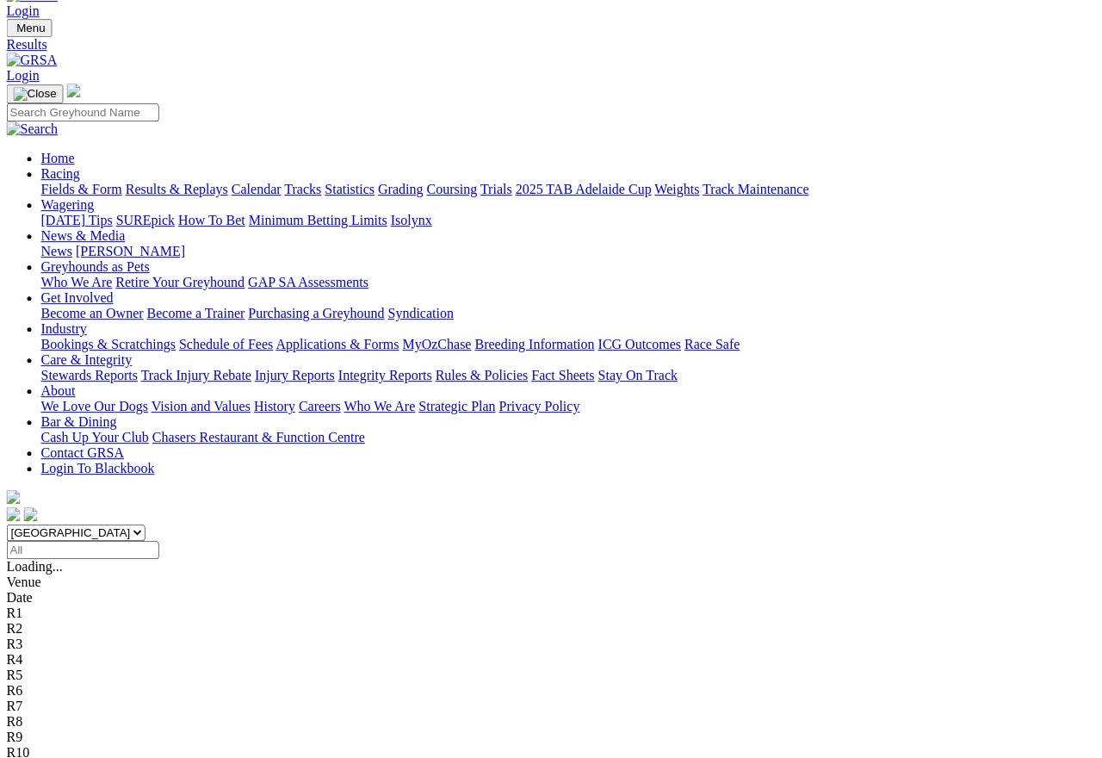
scroll to position [37, 3]
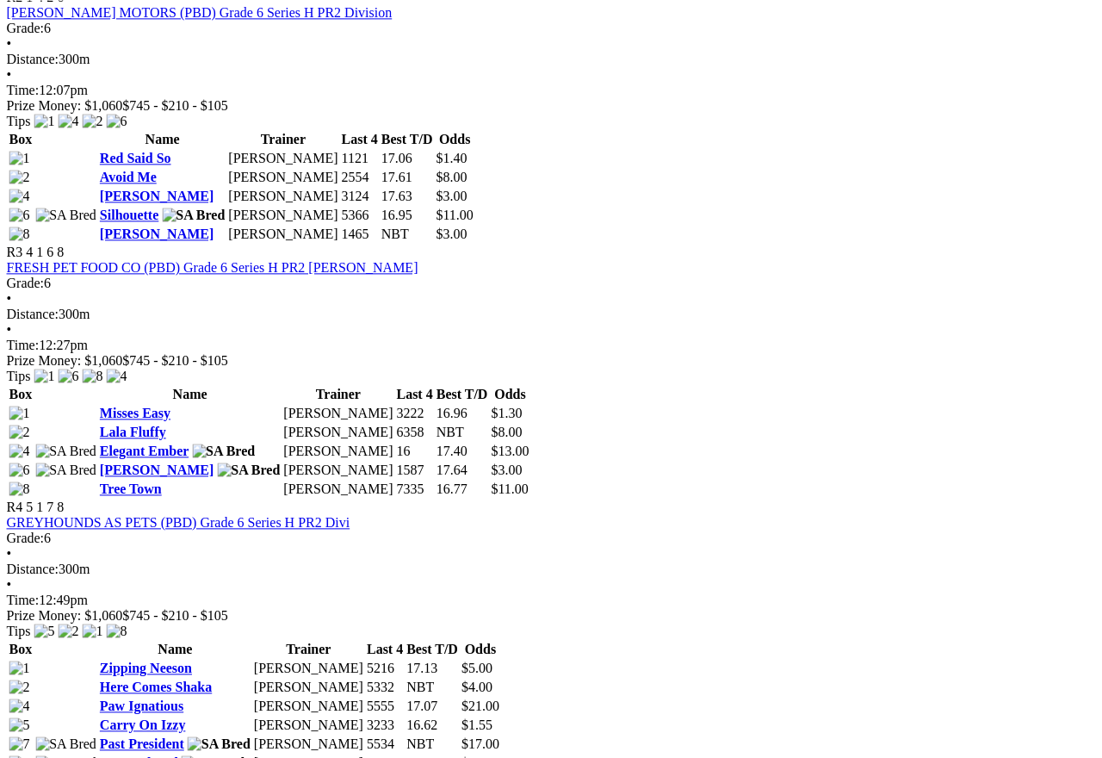
scroll to position [1136, 3]
